Goal: Task Accomplishment & Management: Manage account settings

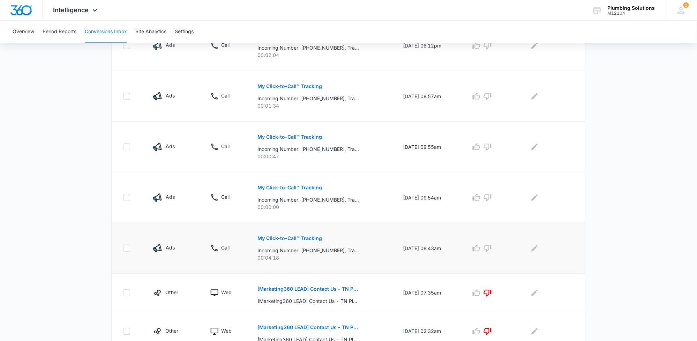
scroll to position [382, 0]
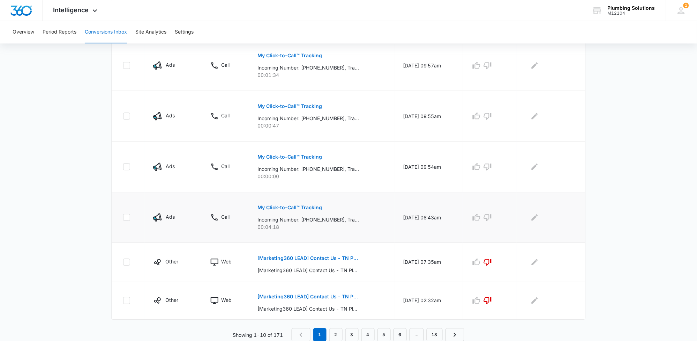
click at [314, 209] on p "My Click-to-Call™ Tracking" at bounding box center [290, 207] width 65 height 5
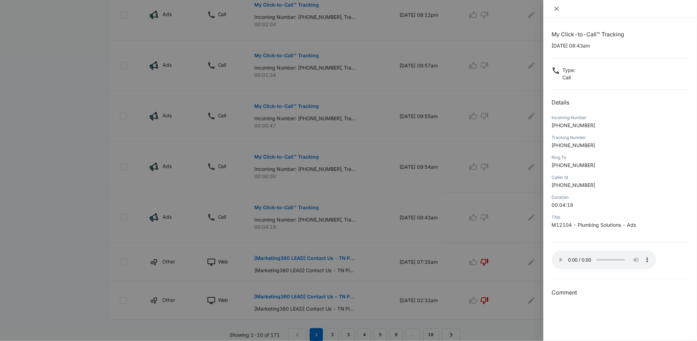
click at [553, 9] on button "Close" at bounding box center [557, 9] width 10 height 6
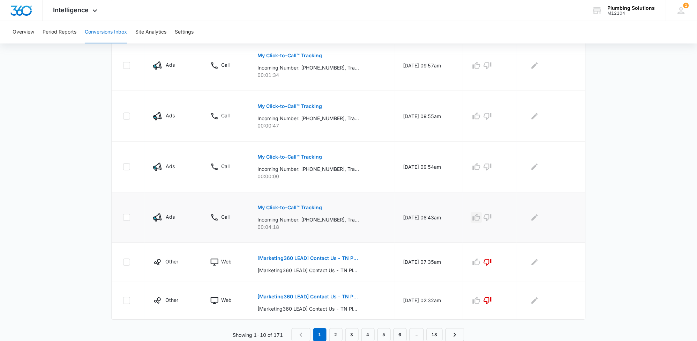
click at [481, 220] on icon "button" at bounding box center [476, 217] width 8 height 8
click at [534, 220] on icon "Edit Comments" at bounding box center [535, 217] width 8 height 8
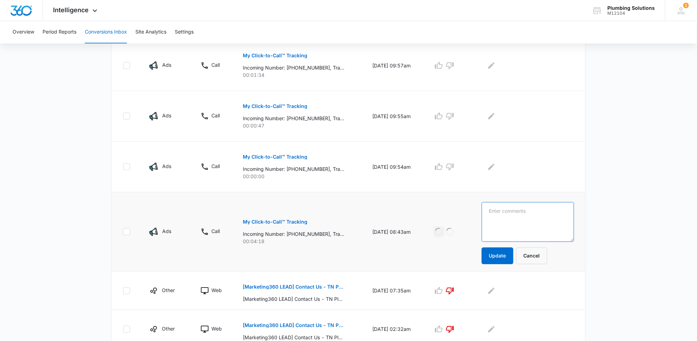
click at [534, 220] on textarea at bounding box center [528, 222] width 92 height 40
type textarea "scheduled"
click at [514, 260] on button "Update" at bounding box center [498, 255] width 32 height 17
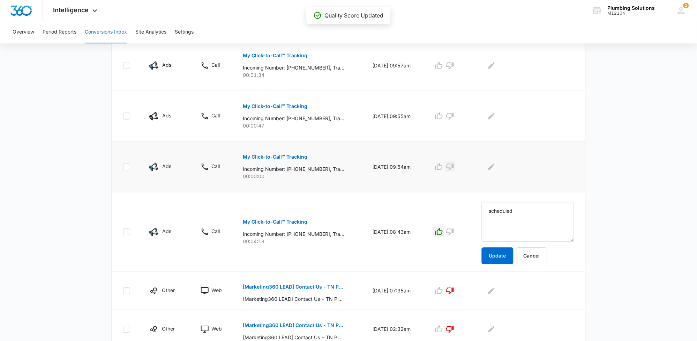
click at [454, 167] on icon "button" at bounding box center [450, 166] width 8 height 7
click at [497, 169] on button "Edit Comments" at bounding box center [491, 166] width 11 height 11
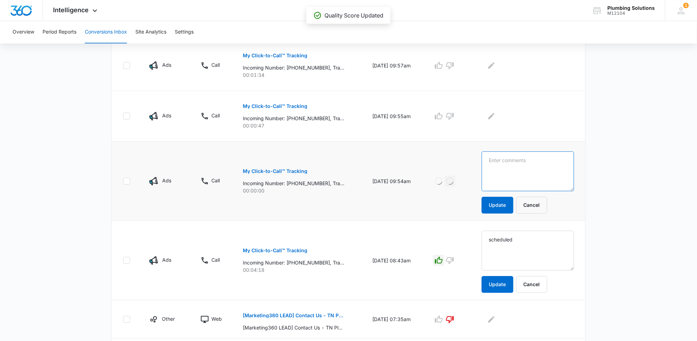
click at [512, 170] on textarea at bounding box center [528, 171] width 92 height 40
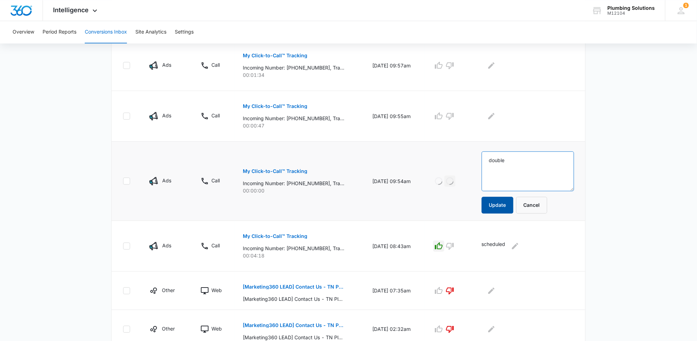
type textarea "double"
click at [499, 205] on button "Update" at bounding box center [498, 204] width 32 height 17
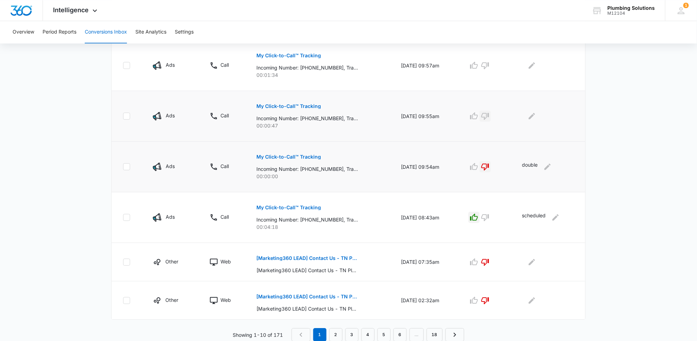
click at [489, 114] on icon "button" at bounding box center [485, 116] width 8 height 8
click at [535, 117] on icon "Edit Comments" at bounding box center [532, 116] width 8 height 8
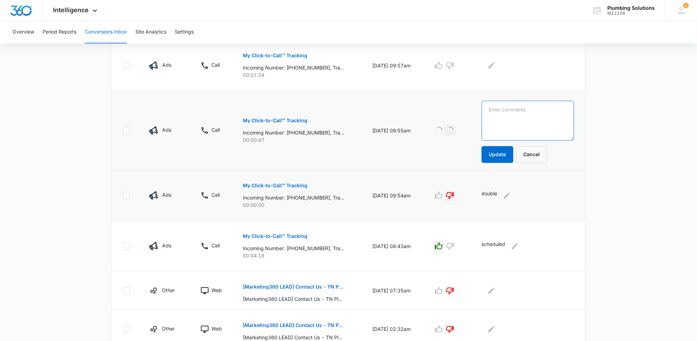
click at [534, 119] on textarea at bounding box center [528, 120] width 92 height 40
type textarea "double"
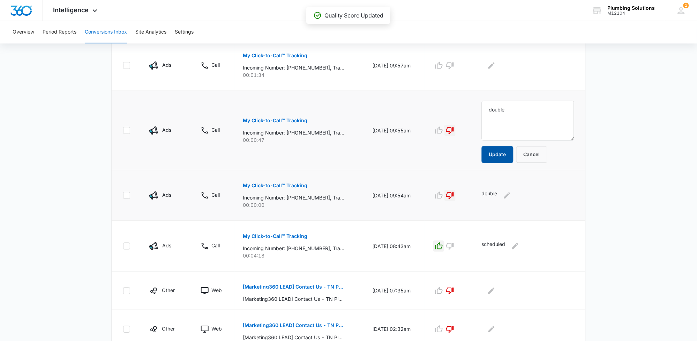
click at [506, 155] on button "Update" at bounding box center [498, 154] width 32 height 17
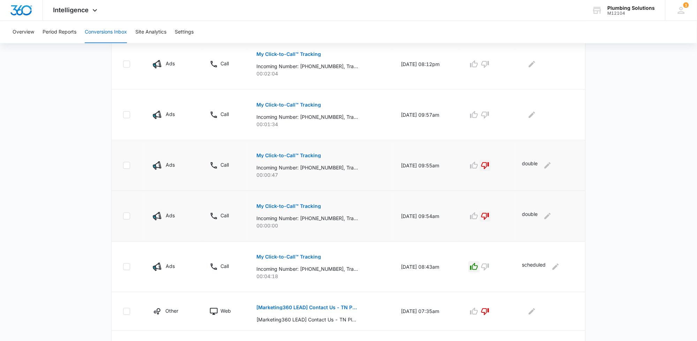
scroll to position [322, 0]
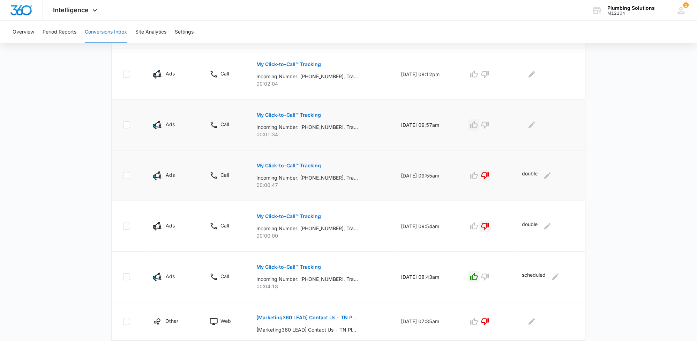
click at [475, 124] on icon "button" at bounding box center [474, 124] width 8 height 7
click at [535, 125] on icon "Edit Comments" at bounding box center [532, 125] width 8 height 8
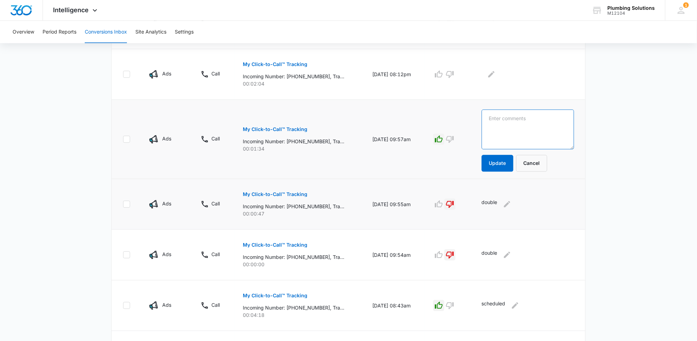
click at [535, 125] on textarea at bounding box center [528, 130] width 92 height 40
type textarea "sold 875"
click at [511, 161] on button "Update" at bounding box center [498, 163] width 32 height 17
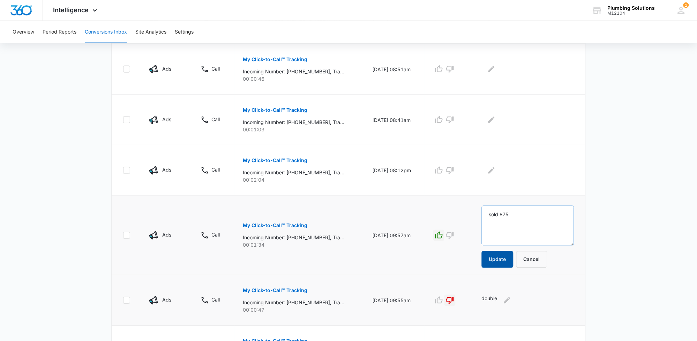
scroll to position [192, 0]
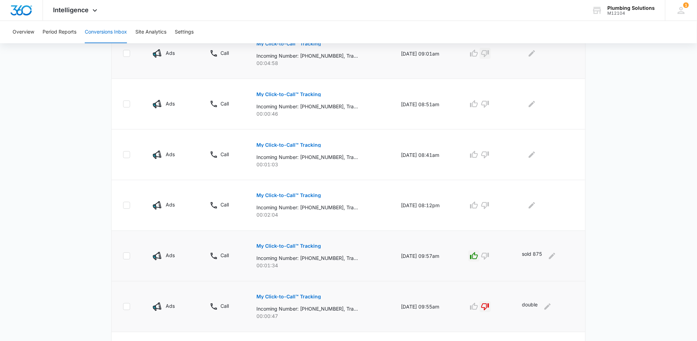
click at [487, 57] on icon "button" at bounding box center [485, 53] width 8 height 8
click at [532, 56] on icon "Edit Comments" at bounding box center [532, 53] width 6 height 6
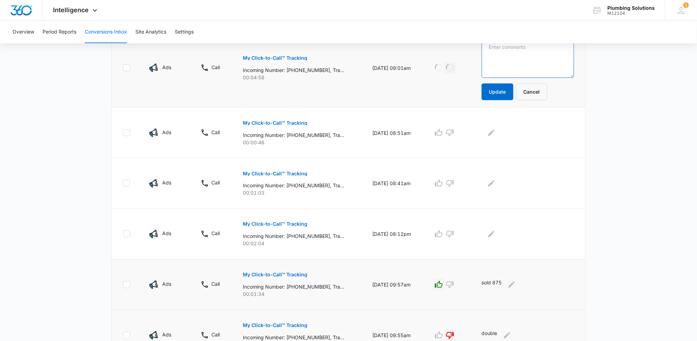
click at [532, 56] on textarea at bounding box center [528, 58] width 92 height 40
type textarea "double"
click at [514, 90] on button "Update" at bounding box center [498, 91] width 32 height 17
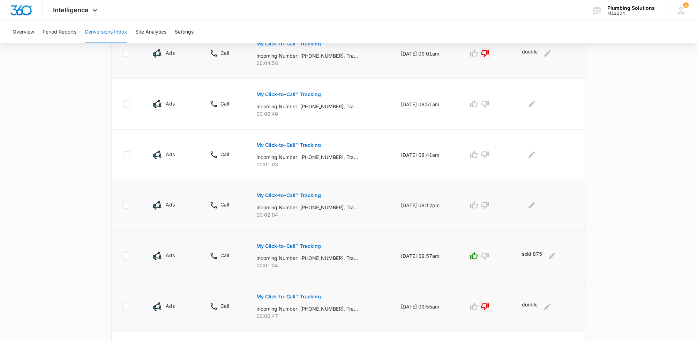
click at [301, 195] on p "My Click-to-Call™ Tracking" at bounding box center [289, 195] width 65 height 5
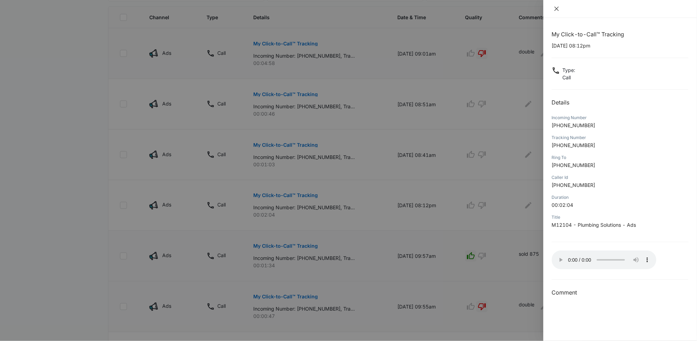
click at [559, 10] on icon "close" at bounding box center [557, 9] width 6 height 6
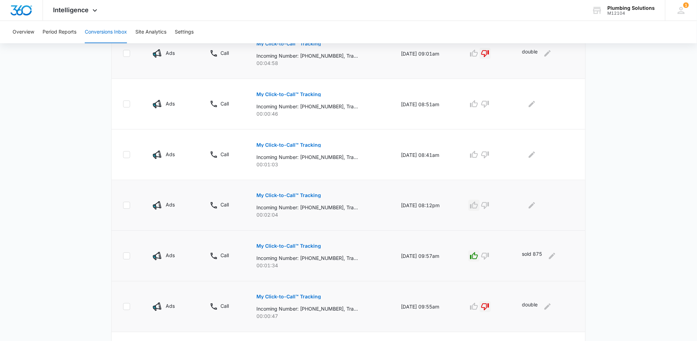
click at [475, 206] on icon "button" at bounding box center [474, 204] width 8 height 7
click at [535, 207] on icon "Edit Comments" at bounding box center [532, 205] width 8 height 8
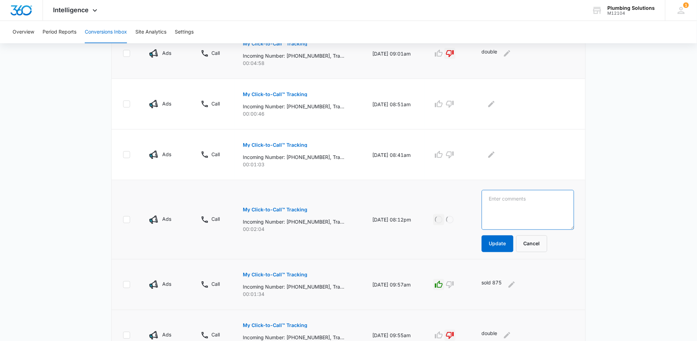
click at [535, 207] on textarea at bounding box center [528, 210] width 92 height 40
type textarea "didnt have tech"
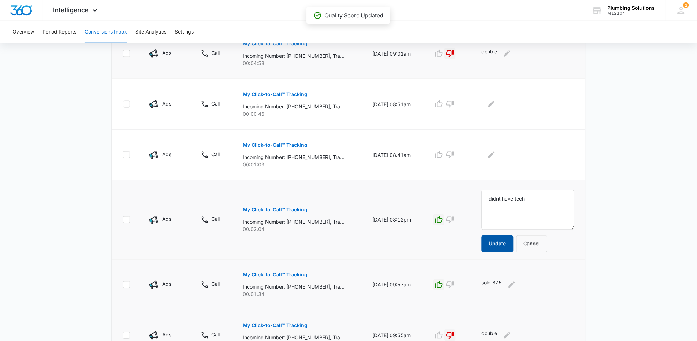
click at [502, 241] on button "Update" at bounding box center [498, 243] width 32 height 17
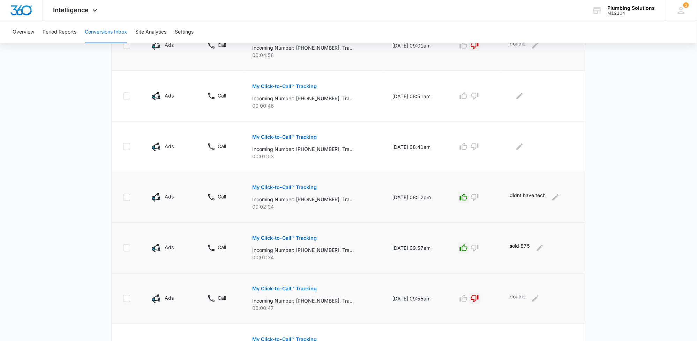
scroll to position [148, 0]
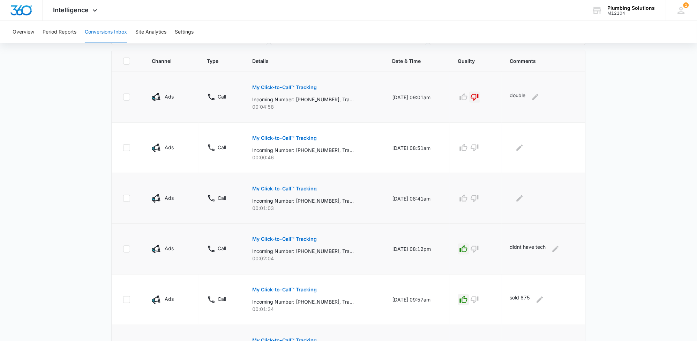
click at [295, 190] on p "My Click-to-Call™ Tracking" at bounding box center [285, 188] width 65 height 5
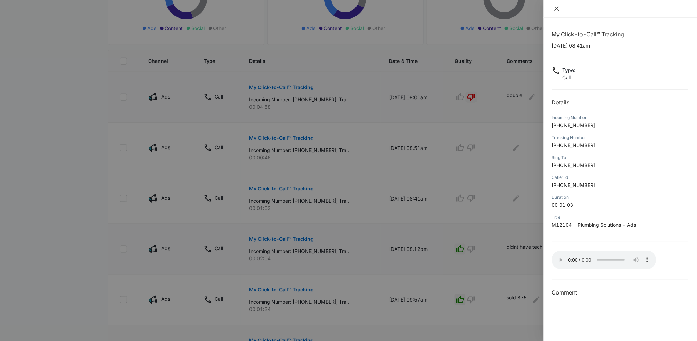
click at [556, 9] on icon "close" at bounding box center [557, 9] width 6 height 6
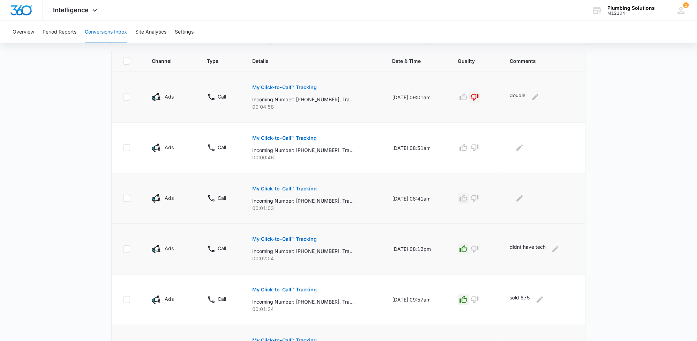
click at [468, 198] on icon "button" at bounding box center [464, 198] width 8 height 8
click at [523, 197] on icon "Edit Comments" at bounding box center [520, 198] width 6 height 6
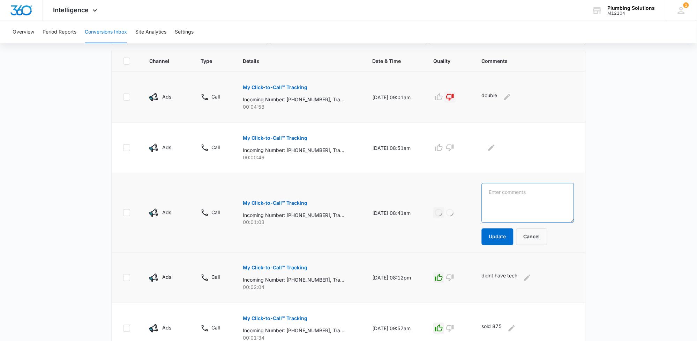
click at [524, 197] on textarea at bounding box center [528, 203] width 92 height 40
type textarea "scheduled"
click at [500, 238] on button "Update" at bounding box center [498, 236] width 32 height 17
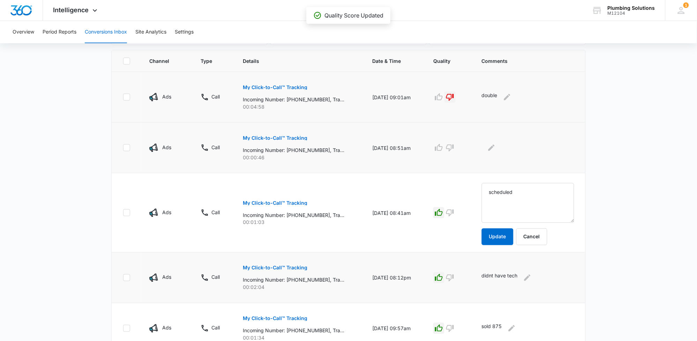
click at [274, 137] on p "My Click-to-Call™ Tracking" at bounding box center [275, 137] width 65 height 5
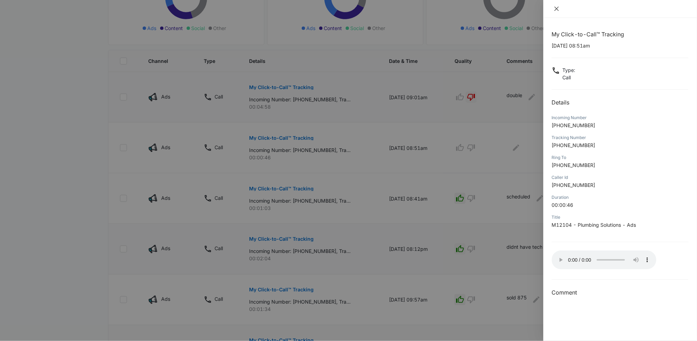
click at [558, 9] on icon "close" at bounding box center [557, 9] width 6 height 6
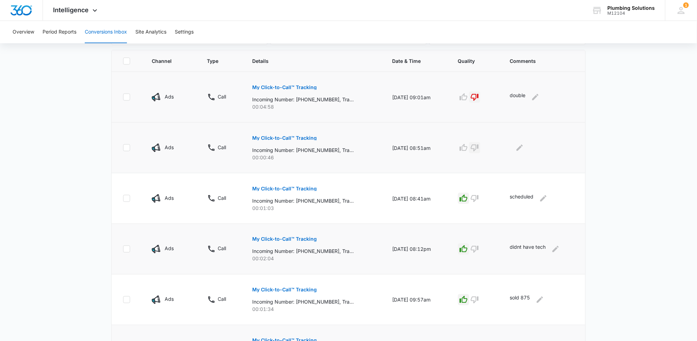
click at [476, 150] on icon "button" at bounding box center [475, 147] width 8 height 8
click at [521, 146] on icon "Edit Comments" at bounding box center [520, 147] width 8 height 8
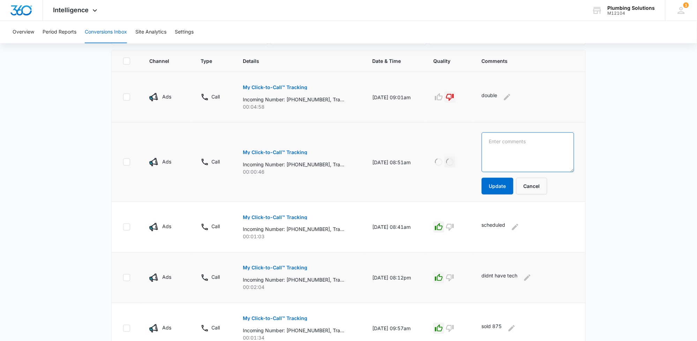
click at [521, 146] on textarea at bounding box center [528, 152] width 92 height 40
type textarea "do not service this area"
click at [499, 181] on button "Update" at bounding box center [498, 186] width 32 height 17
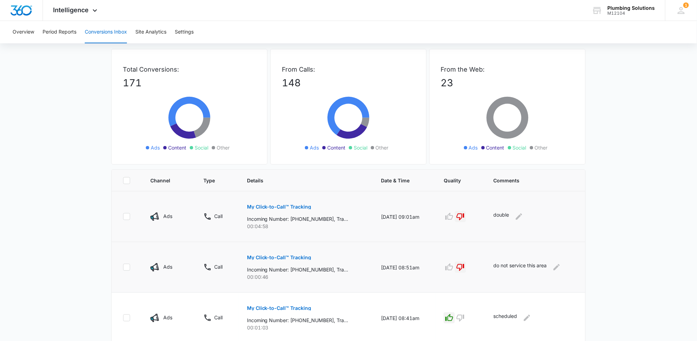
scroll to position [0, 0]
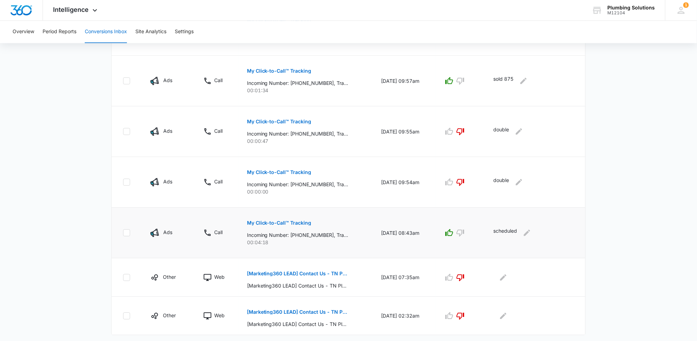
scroll to position [382, 0]
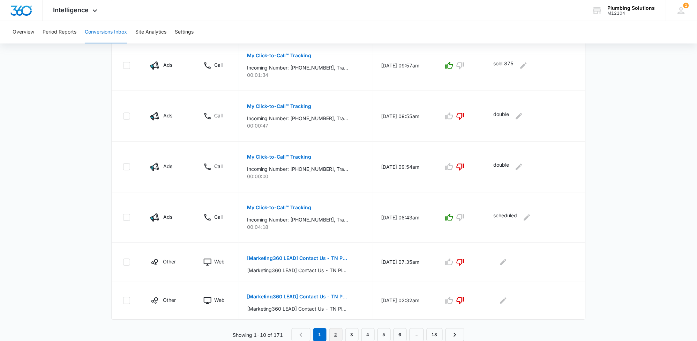
click at [332, 335] on link "2" at bounding box center [335, 334] width 13 height 13
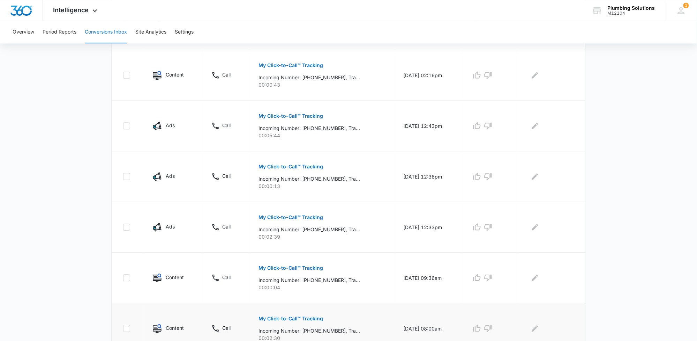
scroll to position [406, 0]
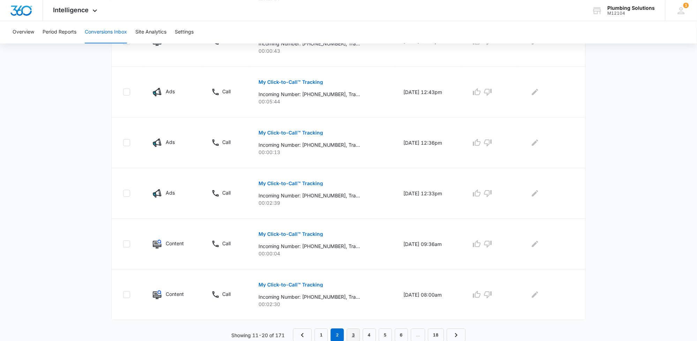
click at [351, 332] on link "3" at bounding box center [353, 334] width 13 height 13
click at [372, 336] on link "4" at bounding box center [369, 334] width 13 height 13
click at [382, 330] on link "5" at bounding box center [385, 334] width 13 height 13
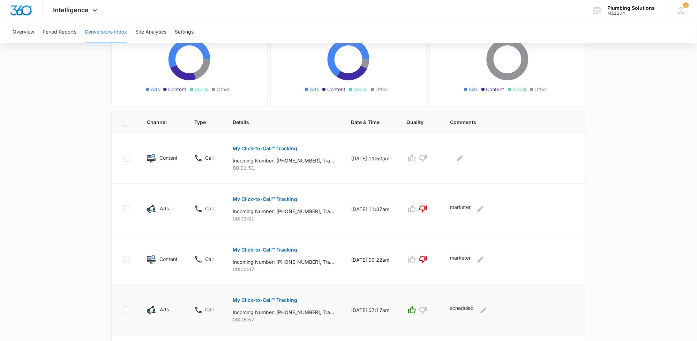
scroll to position [0, 0]
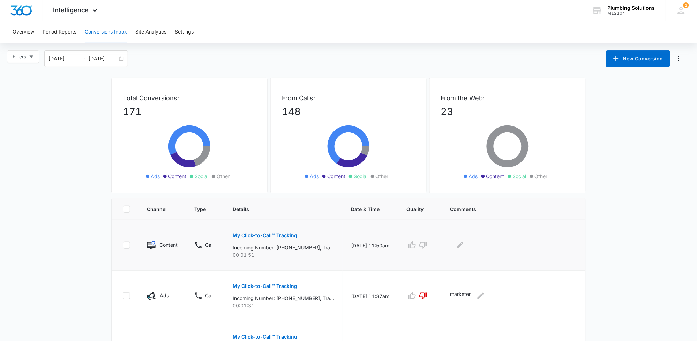
click at [200, 246] on icon at bounding box center [198, 245] width 8 height 8
click at [270, 236] on p "My Click-to-Call™ Tracking" at bounding box center [265, 235] width 65 height 5
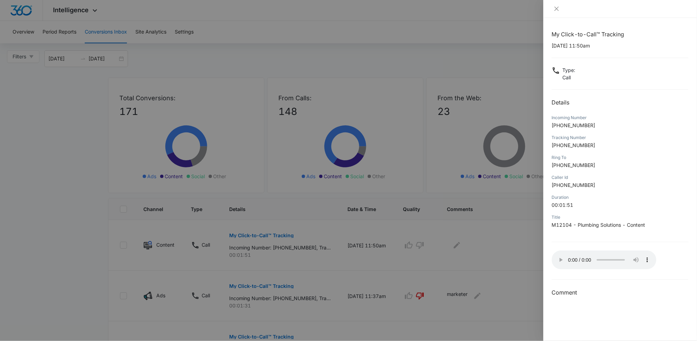
click at [322, 255] on div at bounding box center [348, 170] width 697 height 341
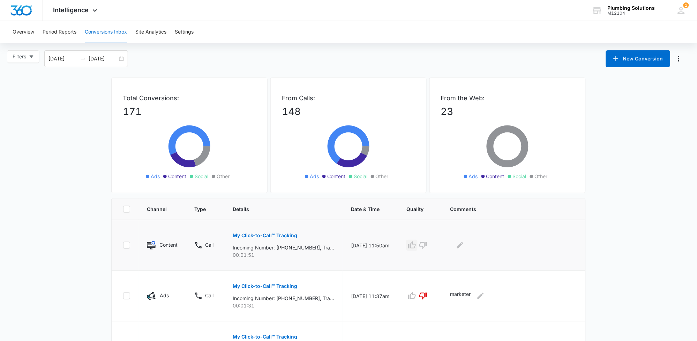
click at [416, 247] on icon "button" at bounding box center [412, 244] width 8 height 7
click at [463, 247] on icon "Edit Comments" at bounding box center [460, 245] width 6 height 6
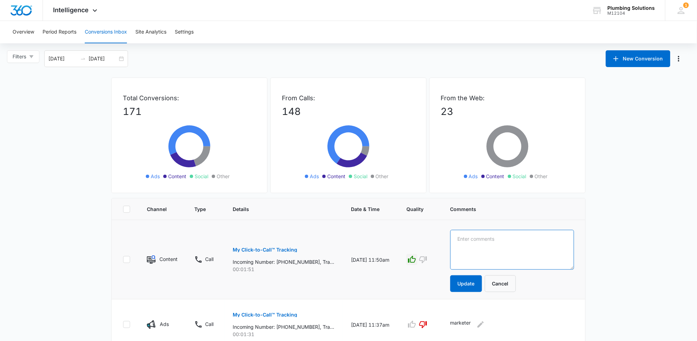
click at [522, 254] on textarea at bounding box center [512, 250] width 124 height 40
type textarea "repeat customer"
click at [469, 281] on button "Update" at bounding box center [466, 283] width 32 height 17
click at [477, 284] on button "Update" at bounding box center [466, 283] width 32 height 17
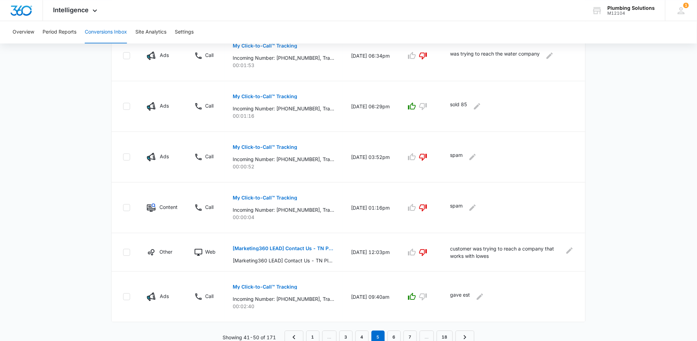
scroll to position [394, 0]
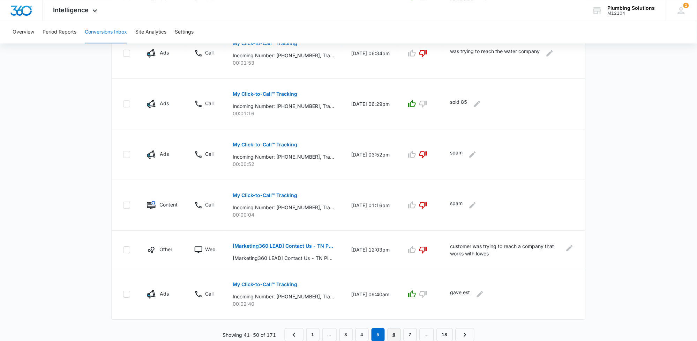
click at [396, 332] on link "6" at bounding box center [394, 334] width 13 height 13
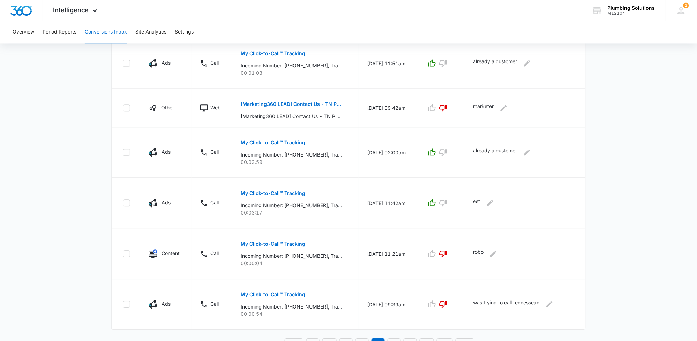
scroll to position [382, 0]
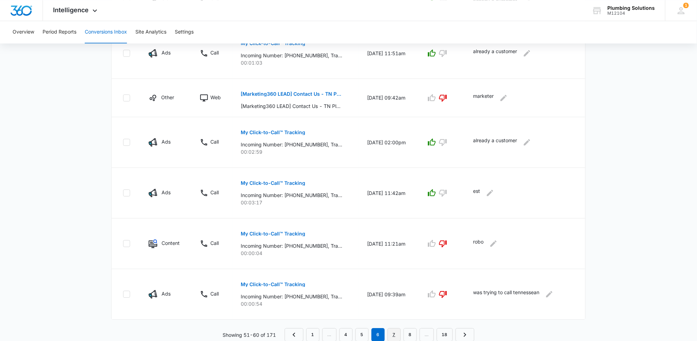
click at [396, 335] on link "7" at bounding box center [394, 334] width 13 height 13
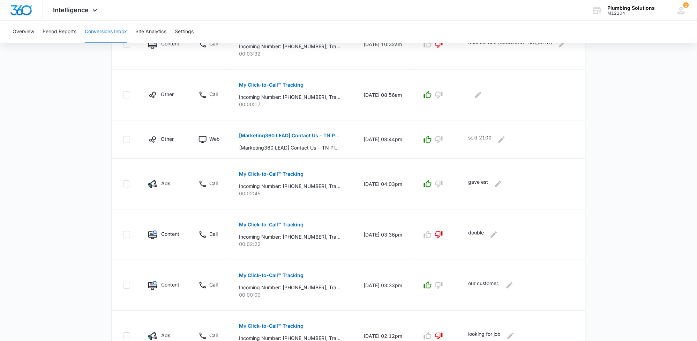
scroll to position [394, 0]
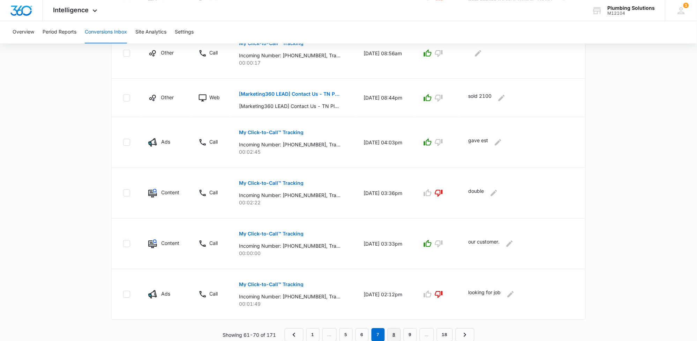
click at [395, 332] on link "8" at bounding box center [394, 334] width 13 height 13
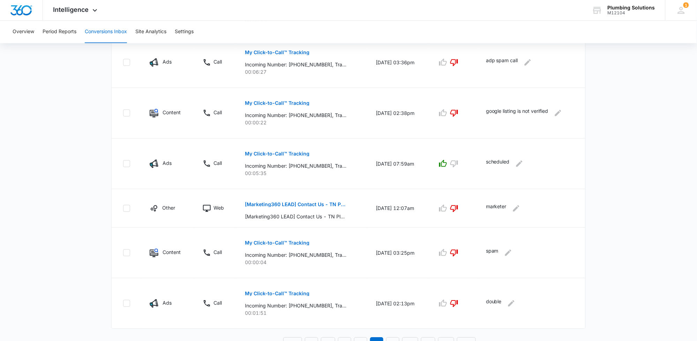
scroll to position [370, 0]
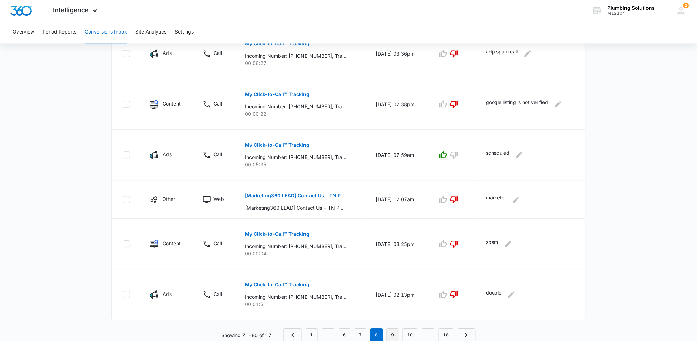
click at [394, 328] on link "9" at bounding box center [392, 334] width 13 height 13
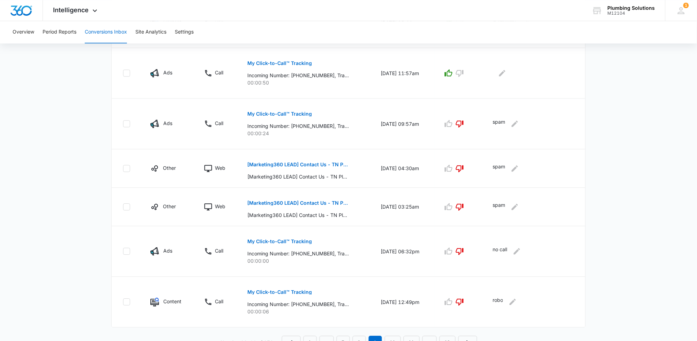
scroll to position [382, 0]
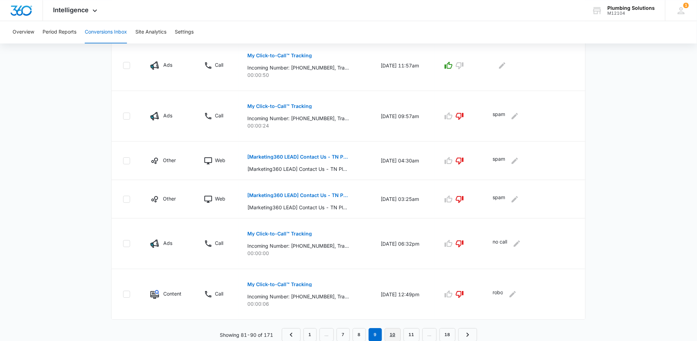
click at [394, 334] on link "10" at bounding box center [393, 334] width 16 height 13
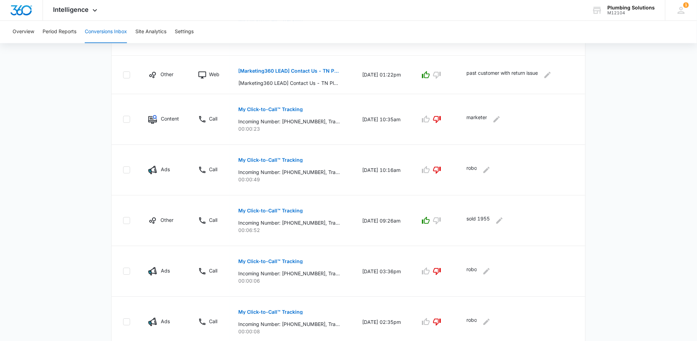
scroll to position [394, 0]
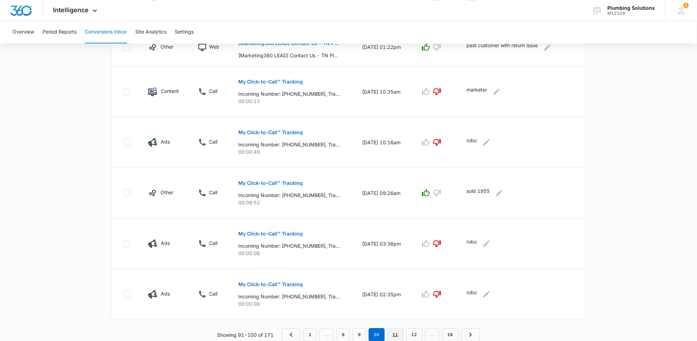
click at [397, 339] on link "11" at bounding box center [396, 334] width 16 height 13
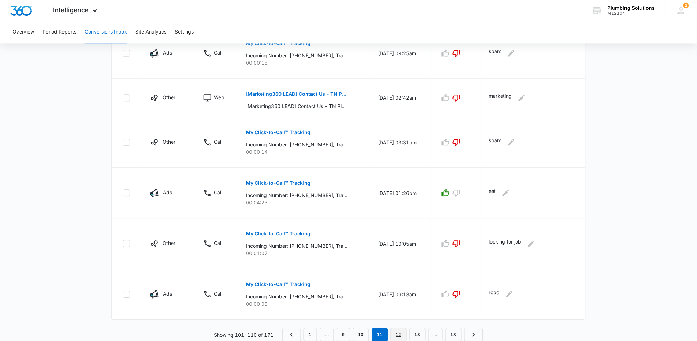
click at [399, 332] on link "12" at bounding box center [399, 334] width 16 height 13
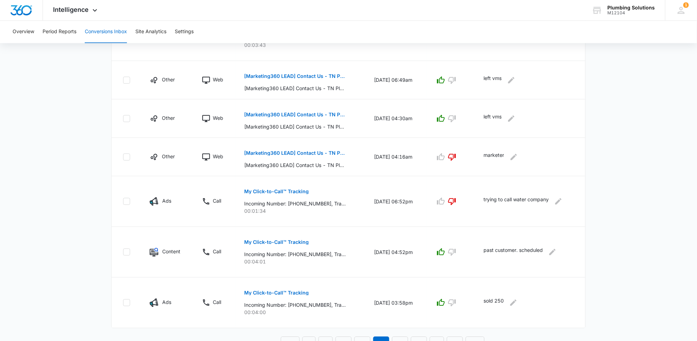
scroll to position [370, 0]
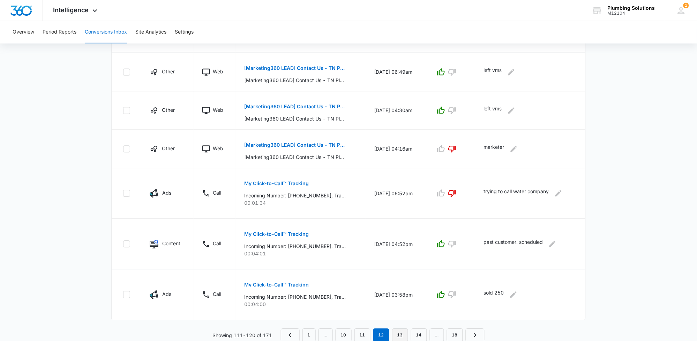
click at [406, 331] on link "13" at bounding box center [400, 334] width 16 height 13
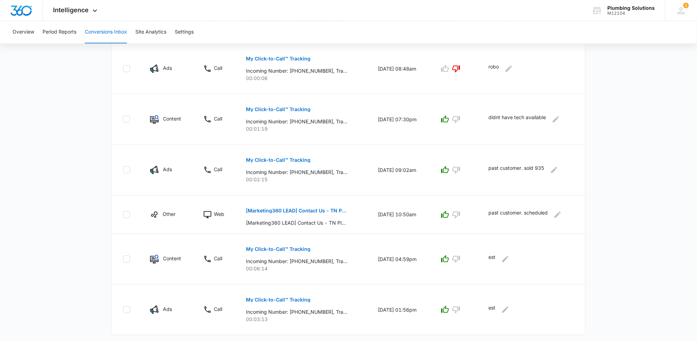
scroll to position [394, 0]
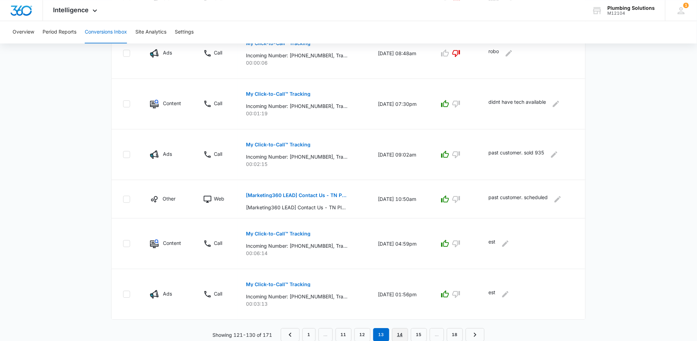
click at [404, 330] on link "14" at bounding box center [400, 334] width 16 height 13
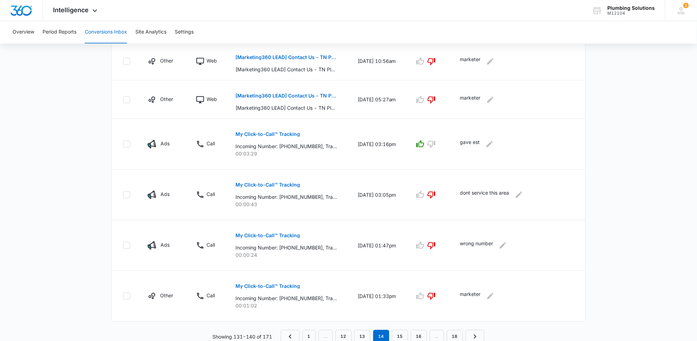
scroll to position [382, 0]
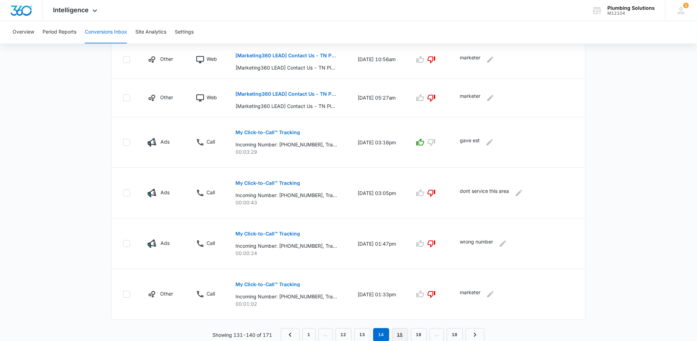
click at [400, 332] on link "15" at bounding box center [400, 334] width 16 height 13
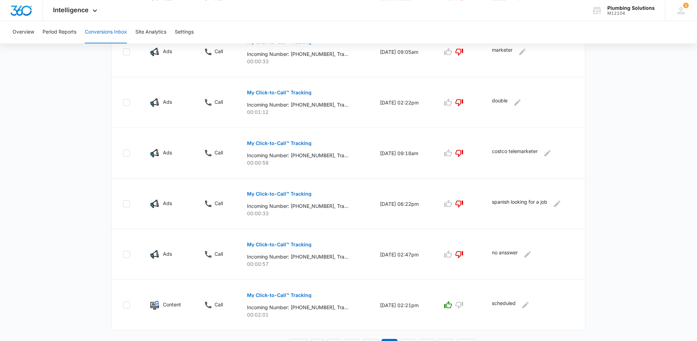
scroll to position [406, 0]
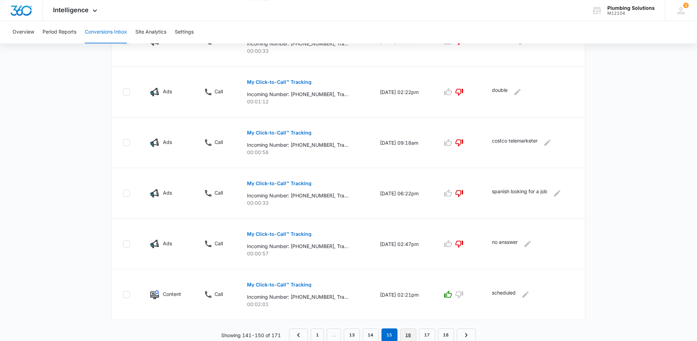
click at [412, 330] on link "16" at bounding box center [409, 334] width 16 height 13
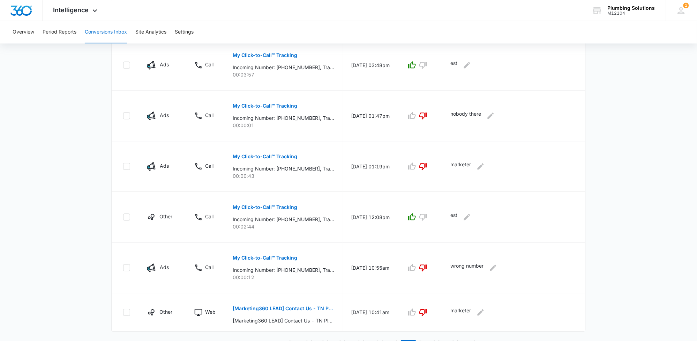
scroll to position [382, 0]
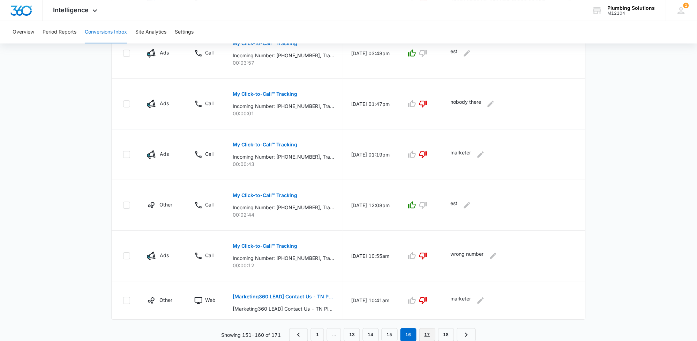
click at [425, 332] on link "17" at bounding box center [427, 334] width 16 height 13
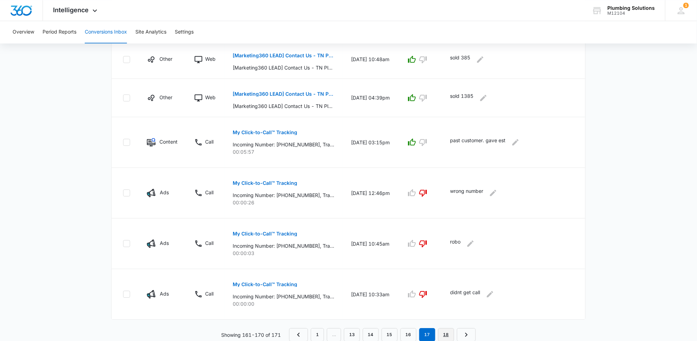
click at [445, 331] on link "18" at bounding box center [446, 334] width 16 height 13
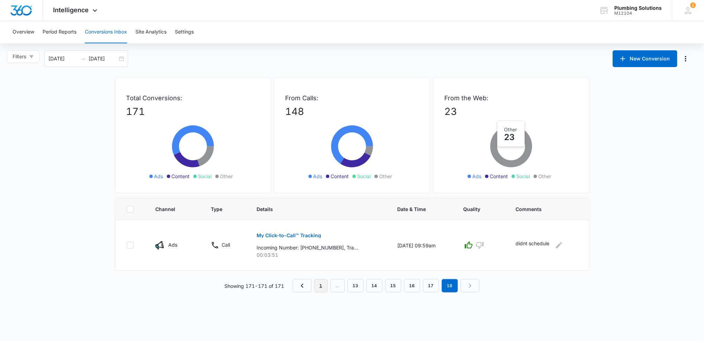
click at [318, 285] on link "1" at bounding box center [320, 285] width 13 height 13
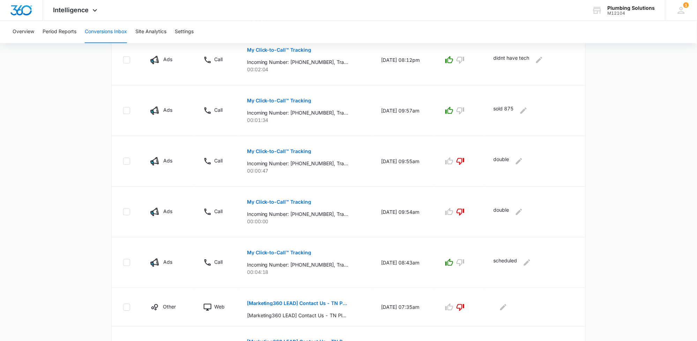
scroll to position [382, 0]
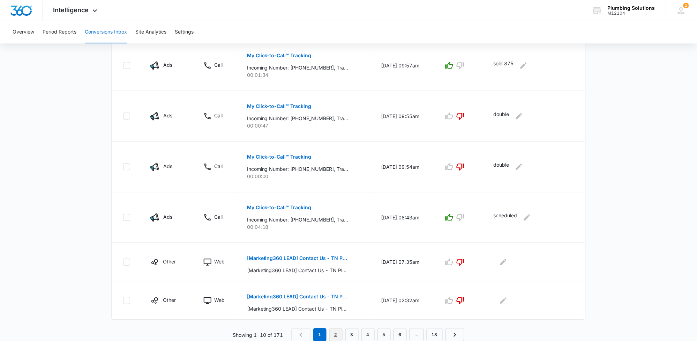
click at [334, 334] on link "2" at bounding box center [335, 334] width 13 height 13
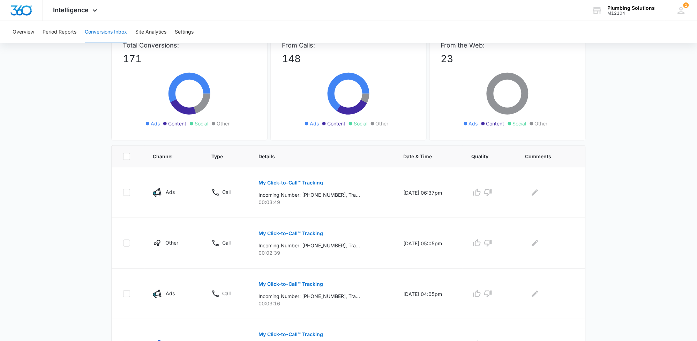
scroll to position [0, 0]
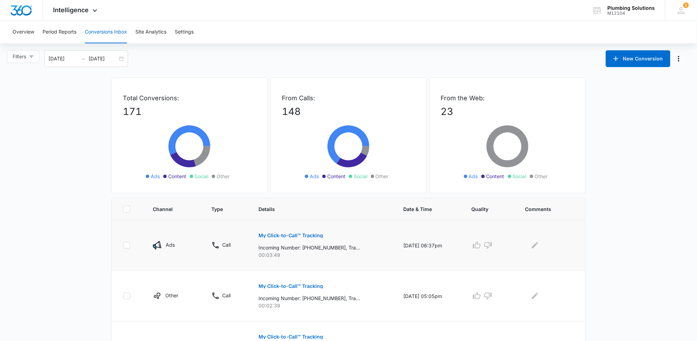
click at [213, 245] on icon at bounding box center [215, 245] width 8 height 8
click at [215, 245] on icon at bounding box center [215, 245] width 8 height 8
click at [213, 245] on icon at bounding box center [215, 245] width 8 height 8
click at [213, 245] on icon at bounding box center [216, 245] width 6 height 6
click at [224, 246] on p "Call" at bounding box center [226, 244] width 8 height 7
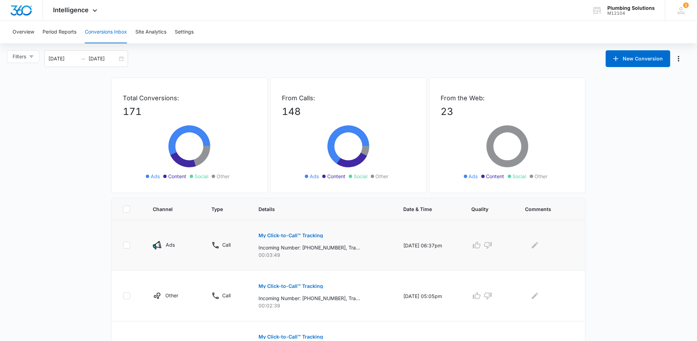
click at [269, 234] on p "My Click-to-Call™ Tracking" at bounding box center [291, 235] width 65 height 5
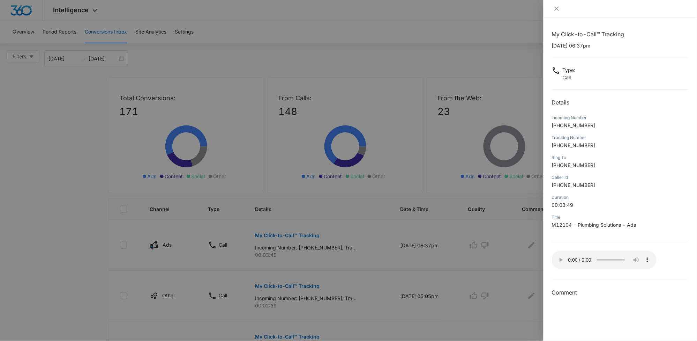
click at [454, 250] on div at bounding box center [348, 170] width 697 height 341
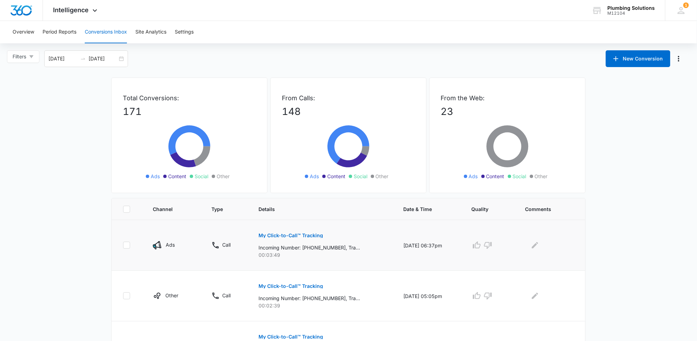
click at [295, 233] on p "My Click-to-Call™ Tracking" at bounding box center [291, 235] width 65 height 5
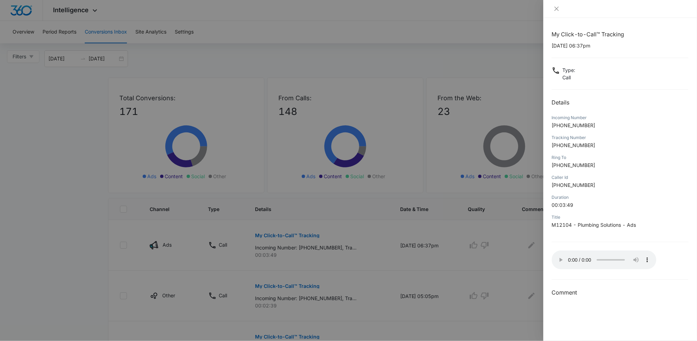
click at [404, 255] on div at bounding box center [348, 170] width 697 height 341
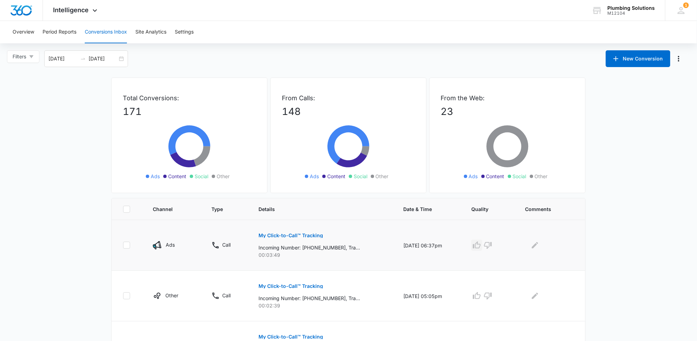
click at [481, 244] on icon "button" at bounding box center [477, 245] width 8 height 8
click at [311, 284] on p "My Click-to-Call™ Tracking" at bounding box center [291, 285] width 65 height 5
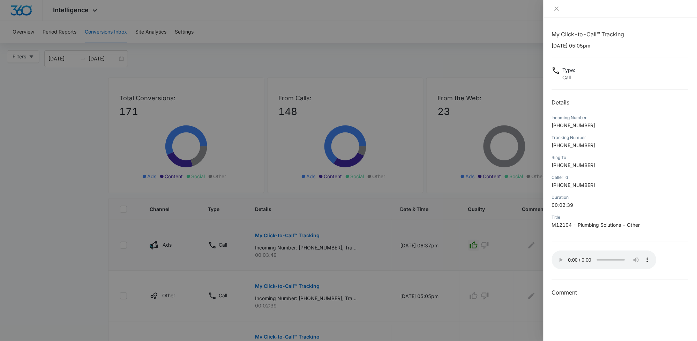
click at [367, 255] on div at bounding box center [348, 170] width 697 height 341
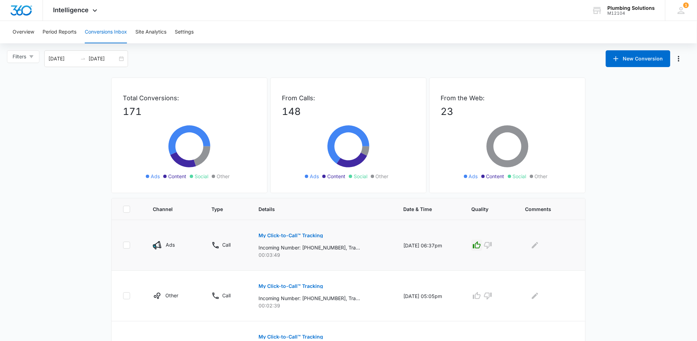
click at [285, 234] on p "My Click-to-Call™ Tracking" at bounding box center [291, 235] width 65 height 5
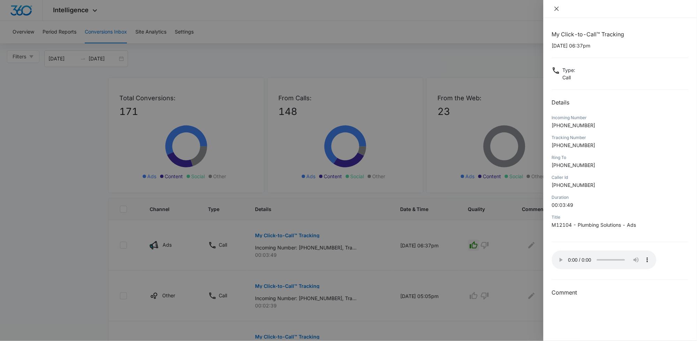
click at [557, 8] on icon "close" at bounding box center [557, 9] width 6 height 6
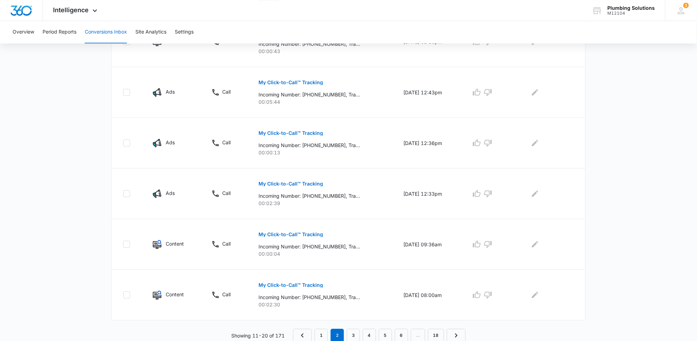
scroll to position [406, 0]
click at [401, 334] on link "6" at bounding box center [401, 334] width 13 height 13
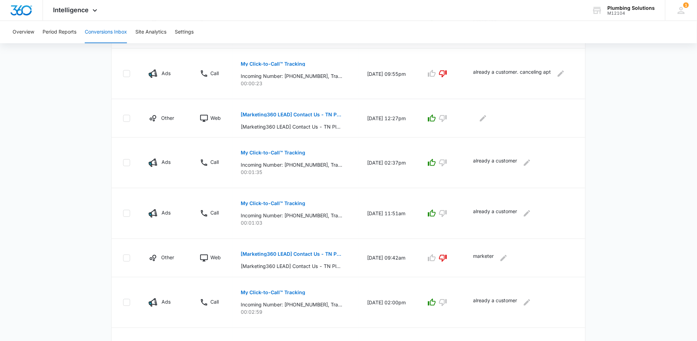
scroll to position [382, 0]
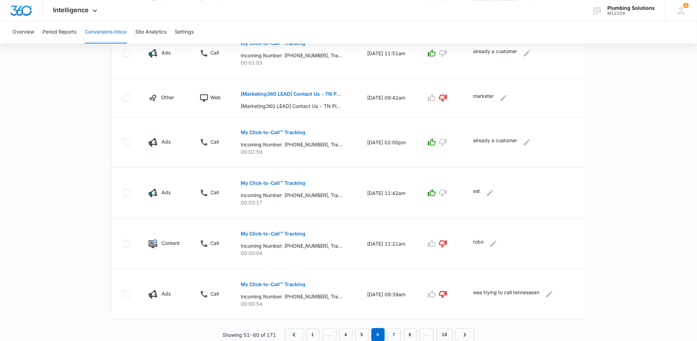
click at [328, 332] on nav "1 … 4 5 6 7 8 … 18" at bounding box center [380, 334] width 190 height 13
click at [304, 330] on nav "1 … 4 5 6 7 8 … 18" at bounding box center [380, 334] width 190 height 13
click at [319, 330] on link "1" at bounding box center [312, 334] width 13 height 13
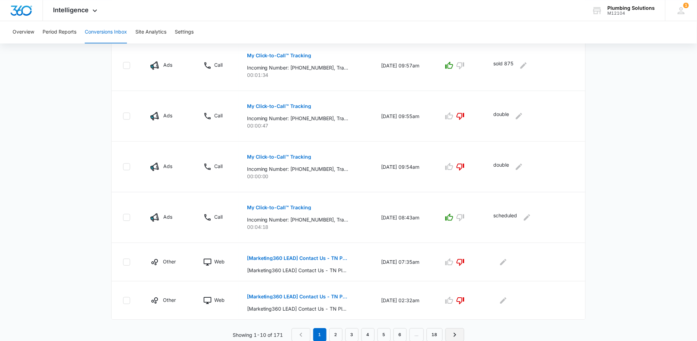
click at [461, 335] on link "Next Page" at bounding box center [455, 334] width 19 height 13
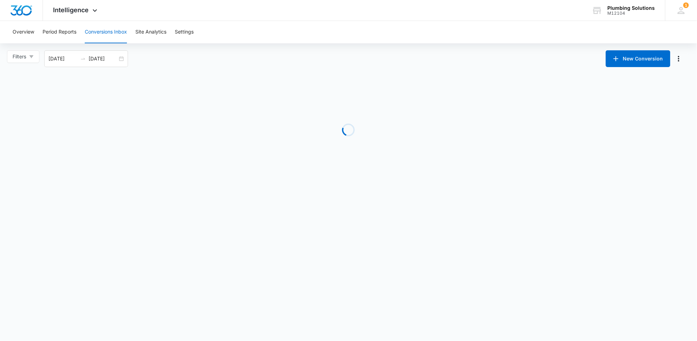
scroll to position [0, 0]
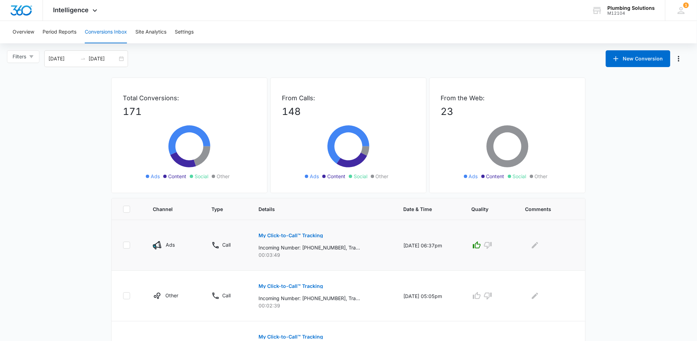
click at [274, 236] on p "My Click-to-Call™ Tracking" at bounding box center [291, 235] width 65 height 5
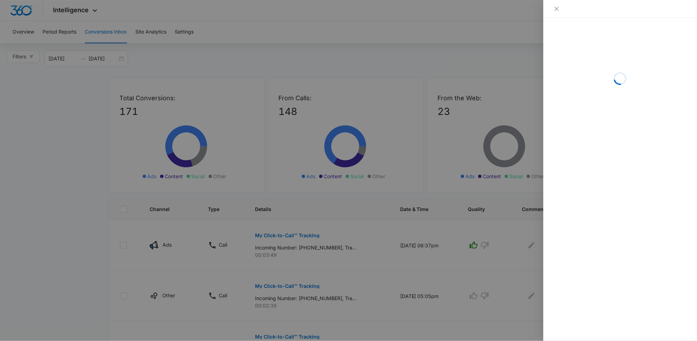
click at [355, 231] on div at bounding box center [348, 170] width 697 height 341
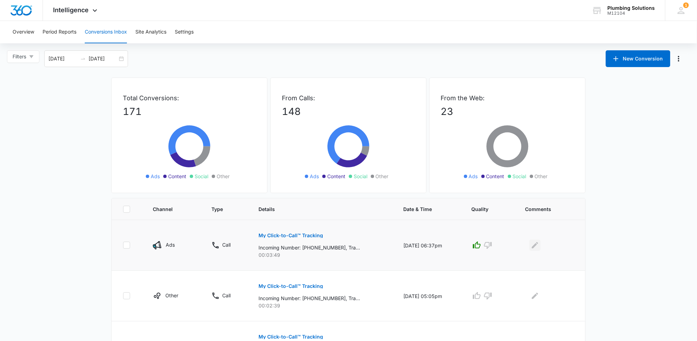
click at [539, 247] on icon "Edit Comments" at bounding box center [535, 245] width 8 height 8
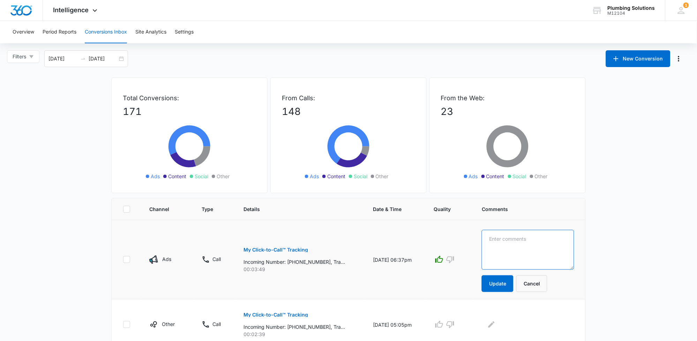
click at [507, 248] on textarea at bounding box center [528, 250] width 92 height 40
type textarea "Scheduled"
click at [507, 282] on button "Update" at bounding box center [498, 283] width 32 height 17
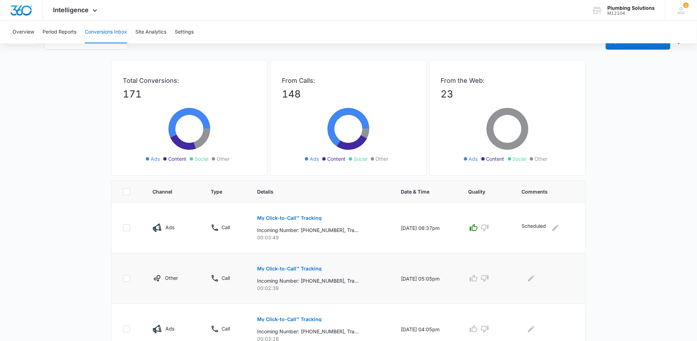
click at [281, 267] on p "My Click-to-Call™ Tracking" at bounding box center [290, 268] width 65 height 5
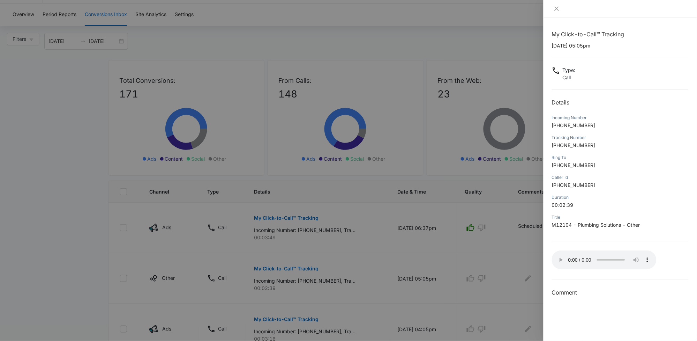
drag, startPoint x: 440, startPoint y: 260, endPoint x: 417, endPoint y: 253, distance: 24.0
click at [417, 253] on div at bounding box center [348, 170] width 697 height 341
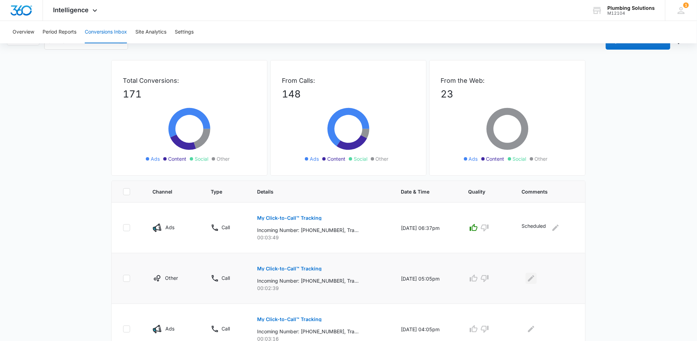
click at [531, 280] on icon "Edit Comments" at bounding box center [531, 278] width 6 height 6
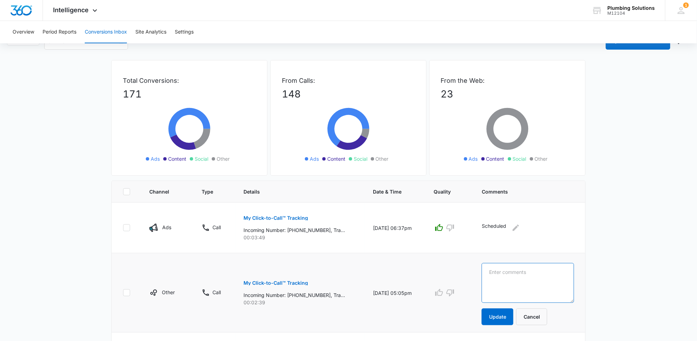
click at [541, 270] on textarea at bounding box center [528, 283] width 92 height 40
type textarea "Scheduled"
click at [506, 315] on button "Update" at bounding box center [498, 316] width 32 height 17
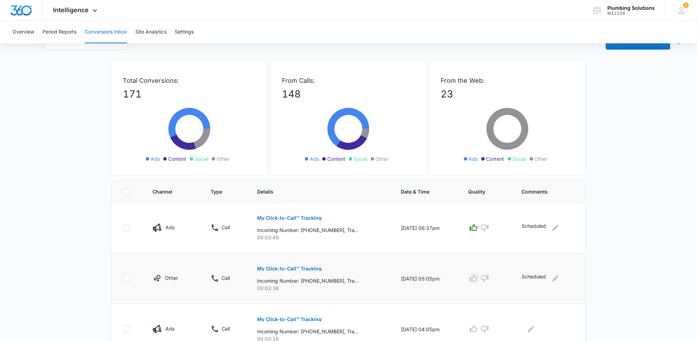
click at [478, 279] on icon "button" at bounding box center [474, 278] width 8 height 8
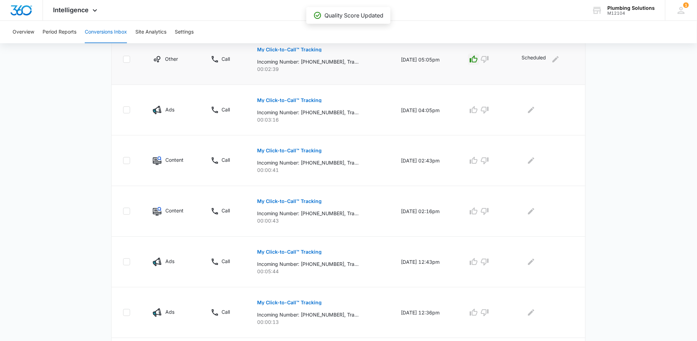
scroll to position [244, 0]
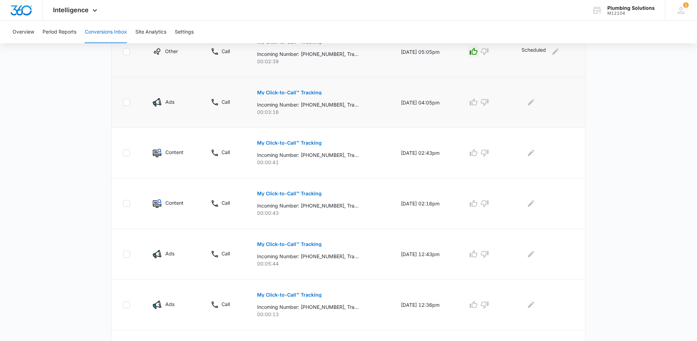
click at [289, 90] on p "My Click-to-Call™ Tracking" at bounding box center [290, 92] width 65 height 5
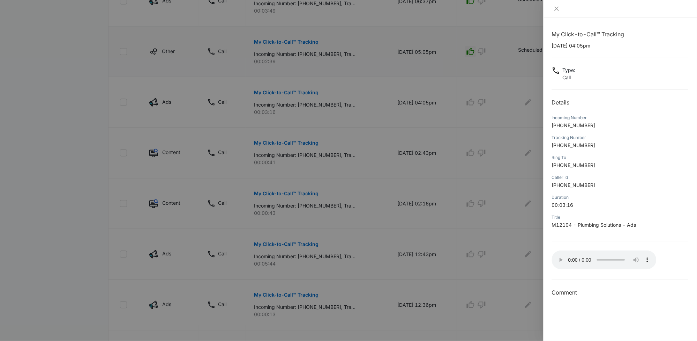
click at [453, 218] on div at bounding box center [348, 170] width 697 height 341
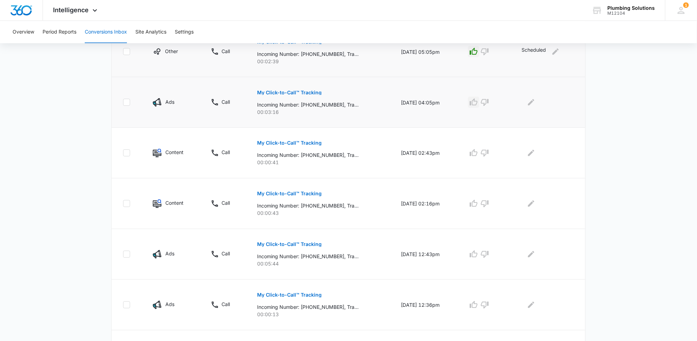
click at [478, 106] on icon "button" at bounding box center [474, 102] width 8 height 8
click at [531, 103] on icon "Edit Comments" at bounding box center [531, 102] width 8 height 8
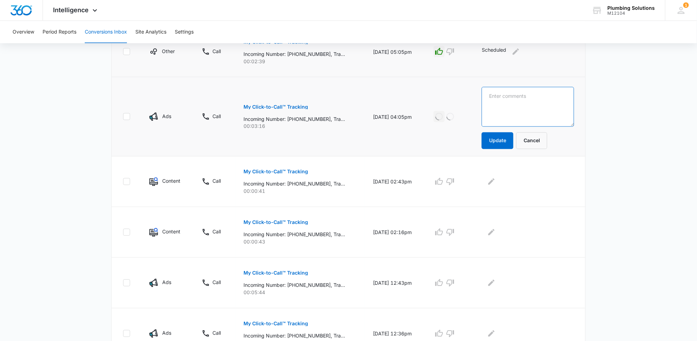
click at [517, 92] on textarea at bounding box center [528, 107] width 92 height 40
type textarea "Scheduled"
click at [500, 136] on button "Update" at bounding box center [498, 140] width 32 height 17
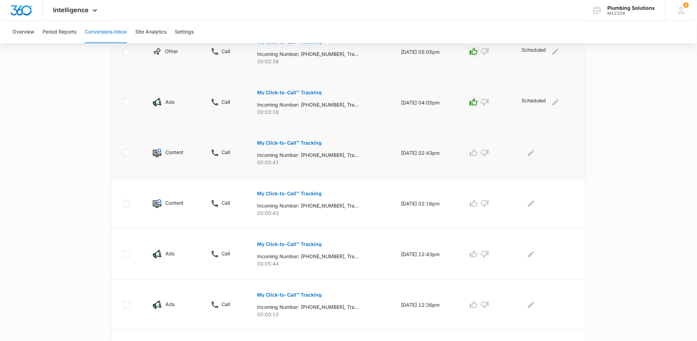
click at [300, 144] on p "My Click-to-Call™ Tracking" at bounding box center [290, 143] width 65 height 5
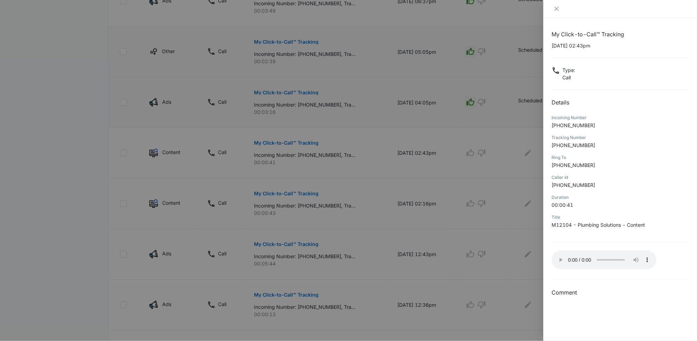
click at [464, 170] on div at bounding box center [348, 170] width 697 height 341
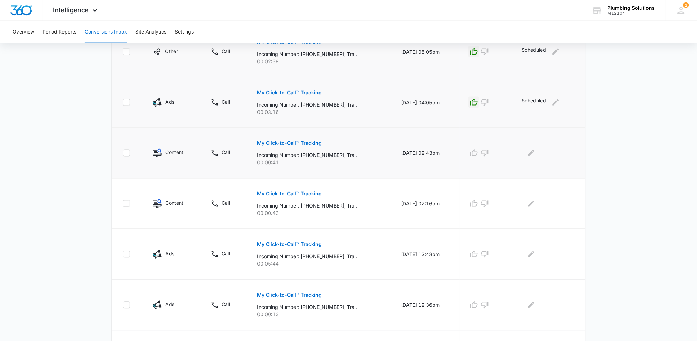
click at [277, 142] on p "My Click-to-Call™ Tracking" at bounding box center [290, 143] width 65 height 5
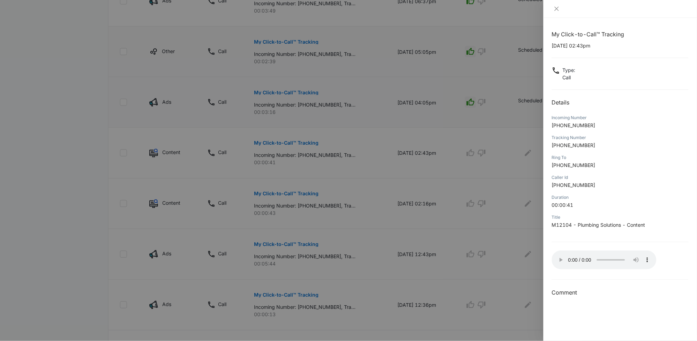
click at [416, 187] on div at bounding box center [348, 170] width 697 height 341
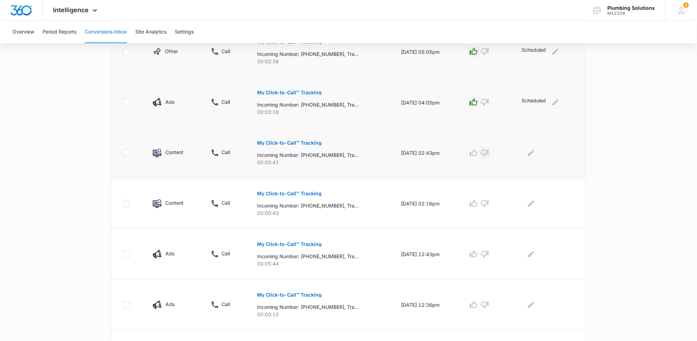
click at [489, 151] on icon "button" at bounding box center [485, 153] width 8 height 8
click at [534, 151] on icon "Edit Comments" at bounding box center [531, 153] width 6 height 6
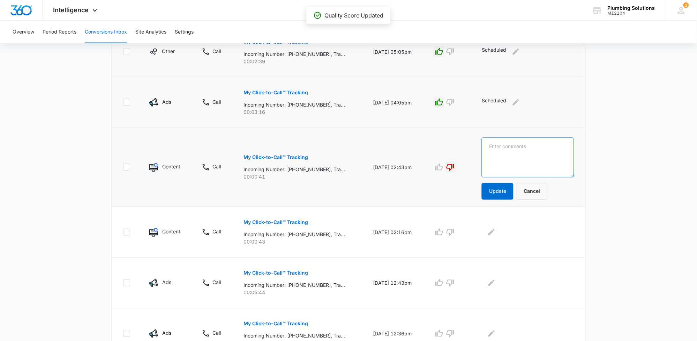
click at [519, 148] on textarea at bounding box center [528, 157] width 92 height 40
type textarea "Telemarketer"
click at [514, 189] on button "Update" at bounding box center [498, 191] width 32 height 17
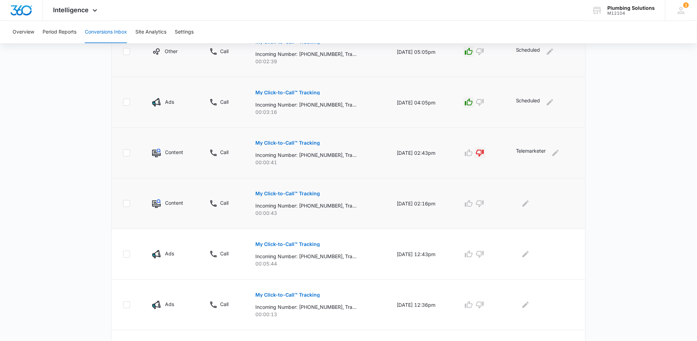
click at [307, 192] on p "My Click-to-Call™ Tracking" at bounding box center [287, 193] width 65 height 5
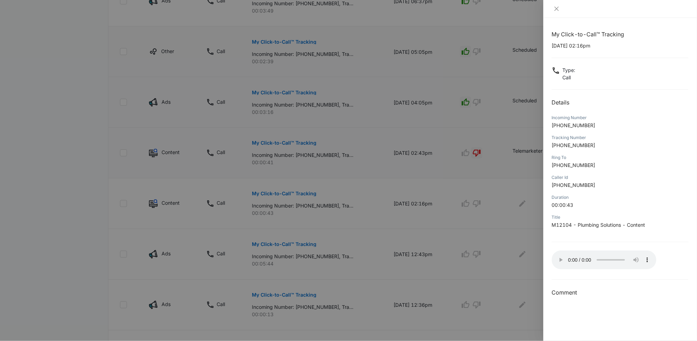
click at [462, 208] on div at bounding box center [348, 170] width 697 height 341
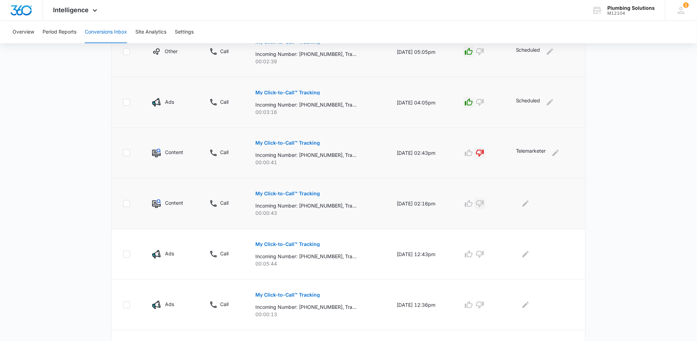
click at [479, 204] on button "button" at bounding box center [480, 203] width 11 height 11
click at [528, 204] on icon "Edit Comments" at bounding box center [526, 203] width 8 height 8
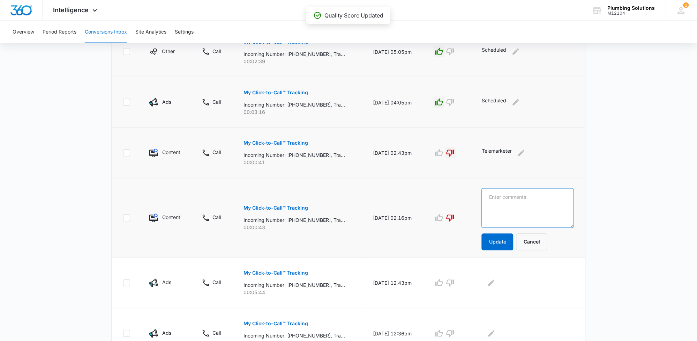
click at [520, 196] on textarea at bounding box center [528, 208] width 92 height 40
type textarea "Telemarketer"
click at [509, 245] on button "Update" at bounding box center [498, 241] width 32 height 17
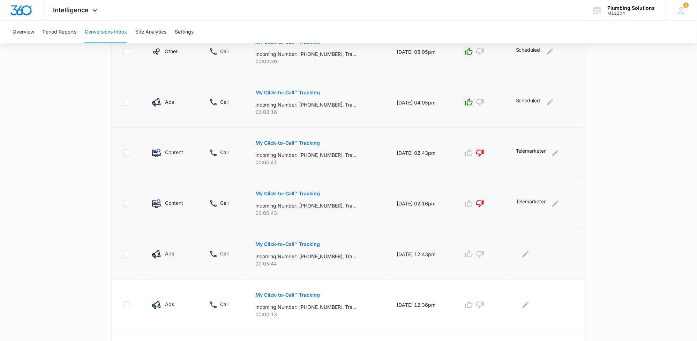
click at [300, 242] on p "My Click-to-Call™ Tracking" at bounding box center [287, 244] width 65 height 5
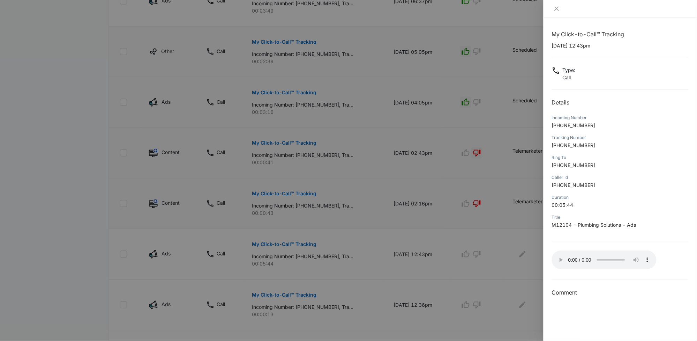
click at [499, 238] on div at bounding box center [348, 170] width 697 height 341
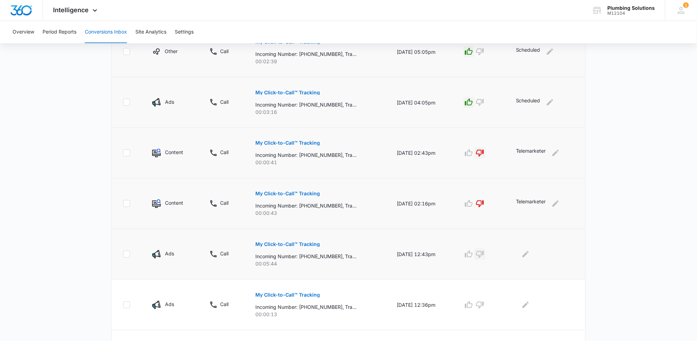
click at [484, 254] on icon "button" at bounding box center [480, 254] width 8 height 8
click at [529, 254] on icon "Edit Comments" at bounding box center [526, 254] width 8 height 8
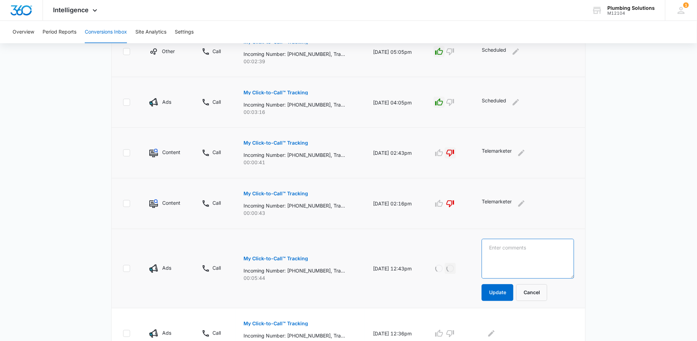
click at [517, 248] on textarea at bounding box center [528, 259] width 92 height 40
type textarea "Scheduled appointment: No show"
click at [507, 293] on button "Update" at bounding box center [498, 292] width 32 height 17
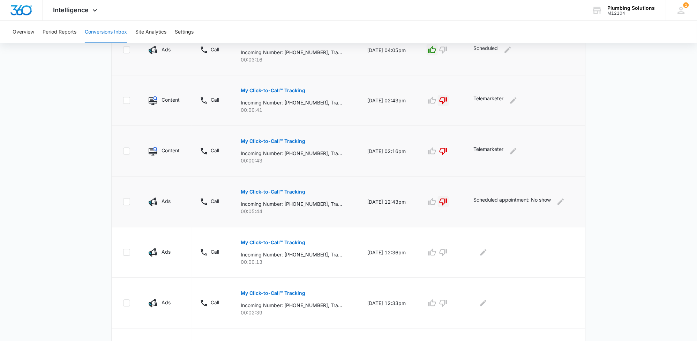
scroll to position [314, 0]
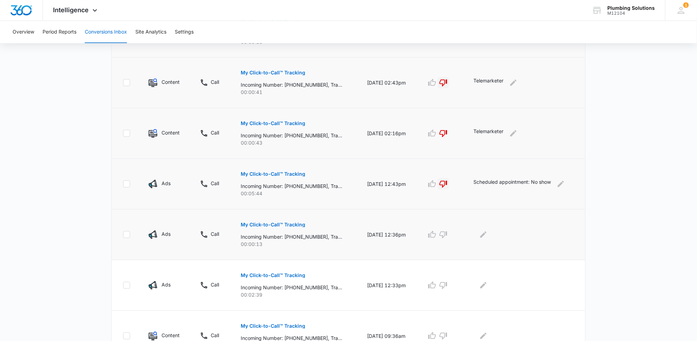
click at [280, 224] on p "My Click-to-Call™ Tracking" at bounding box center [273, 224] width 65 height 5
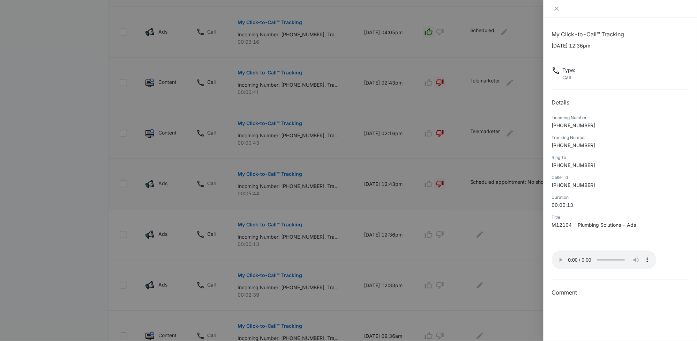
click at [500, 245] on div at bounding box center [348, 170] width 697 height 341
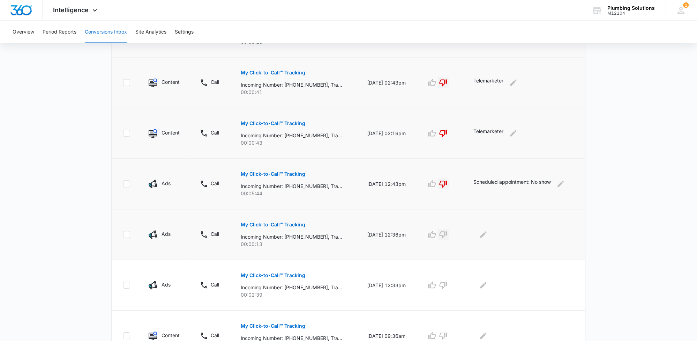
click at [446, 235] on icon "button" at bounding box center [444, 234] width 8 height 7
click at [485, 233] on icon "Edit Comments" at bounding box center [483, 234] width 8 height 8
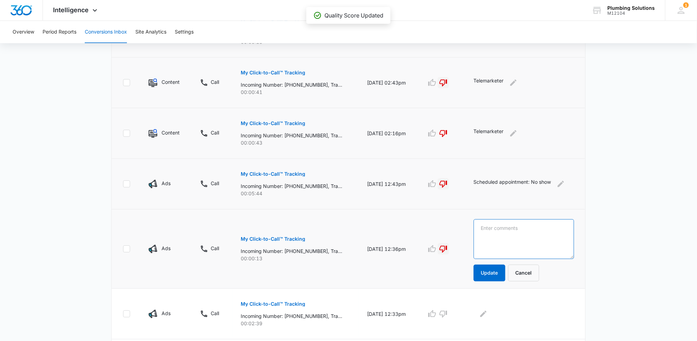
click at [493, 230] on textarea at bounding box center [524, 239] width 100 height 40
type textarea "Telemarketer"
click at [490, 275] on button "Update" at bounding box center [490, 273] width 32 height 17
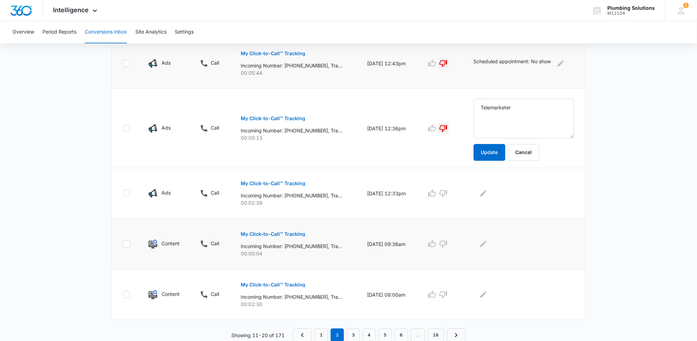
scroll to position [406, 0]
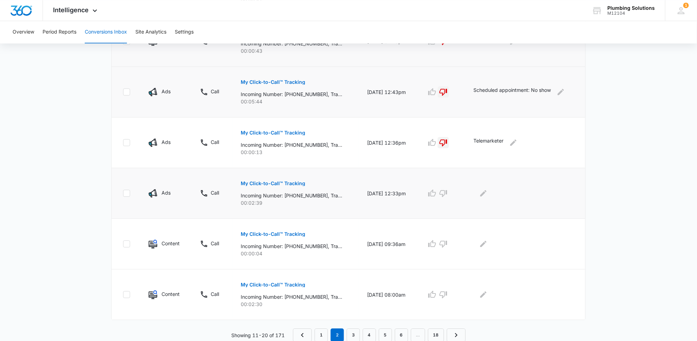
click at [265, 183] on p "My Click-to-Call™ Tracking" at bounding box center [273, 183] width 65 height 5
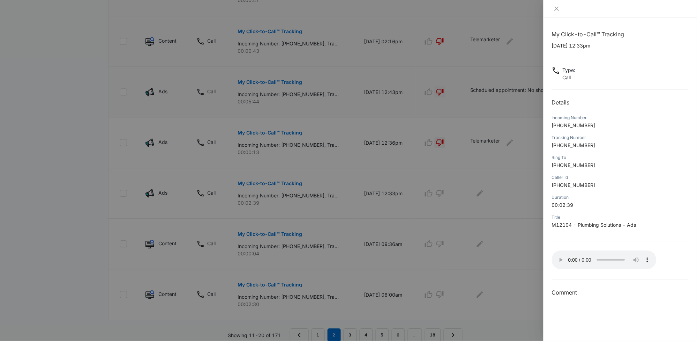
click at [510, 253] on div at bounding box center [348, 170] width 697 height 341
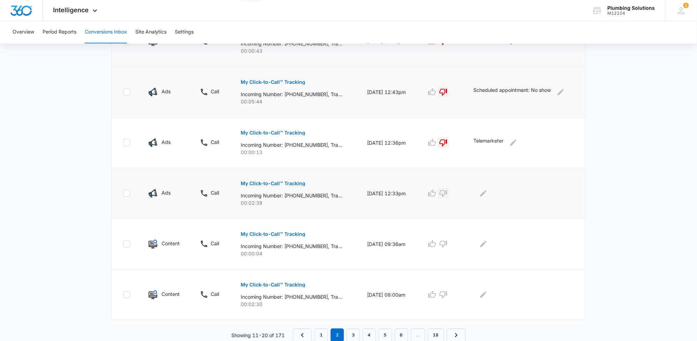
click at [445, 194] on icon "button" at bounding box center [444, 193] width 8 height 7
click at [486, 193] on icon "Edit Comments" at bounding box center [484, 193] width 6 height 6
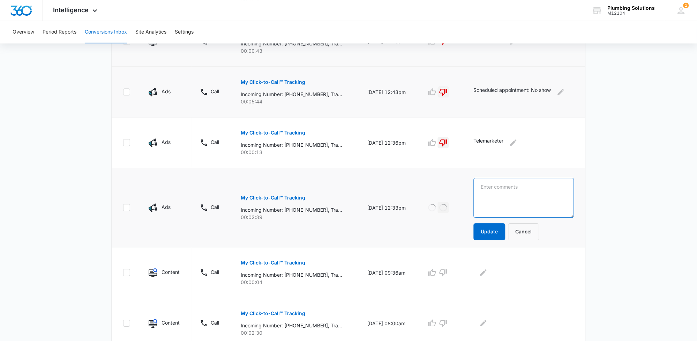
click at [499, 187] on textarea at bounding box center [524, 198] width 100 height 40
type textarea "Scheduled appointment: No show"
click at [498, 232] on button "Update" at bounding box center [490, 231] width 32 height 17
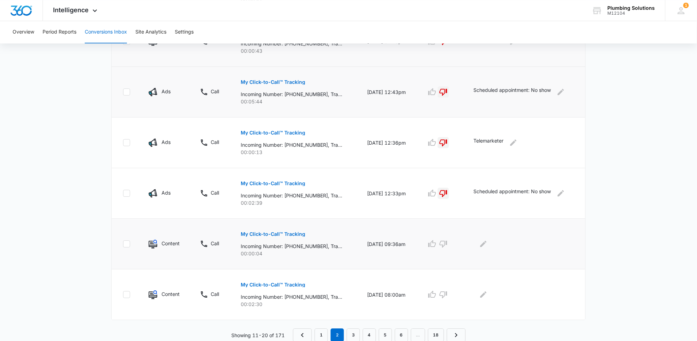
click at [290, 232] on p "My Click-to-Call™ Tracking" at bounding box center [273, 233] width 65 height 5
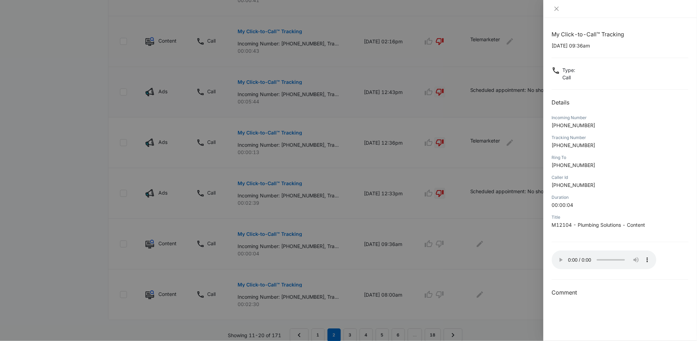
click at [532, 259] on div at bounding box center [348, 170] width 697 height 341
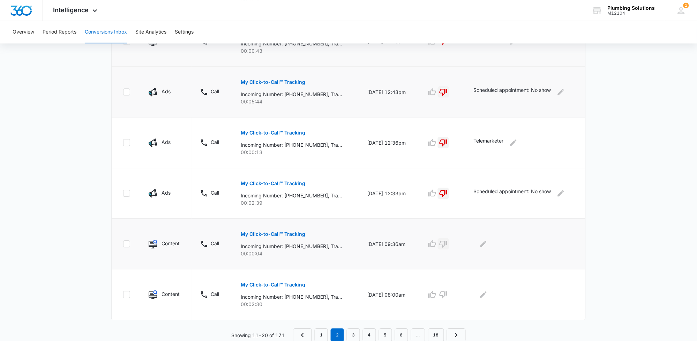
click at [447, 246] on icon "button" at bounding box center [444, 243] width 8 height 7
click at [488, 245] on icon "Edit Comments" at bounding box center [483, 243] width 8 height 8
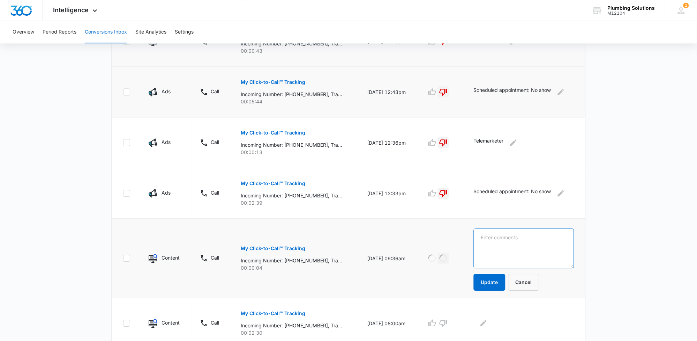
click at [527, 237] on textarea at bounding box center [524, 248] width 100 height 40
type textarea "Telemarketer"
drag, startPoint x: 493, startPoint y: 279, endPoint x: 493, endPoint y: 274, distance: 4.9
click at [493, 279] on button "Update" at bounding box center [490, 282] width 32 height 17
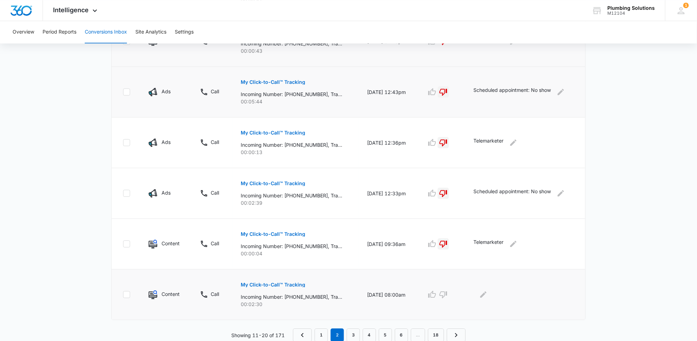
click at [285, 283] on p "My Click-to-Call™ Tracking" at bounding box center [273, 284] width 65 height 5
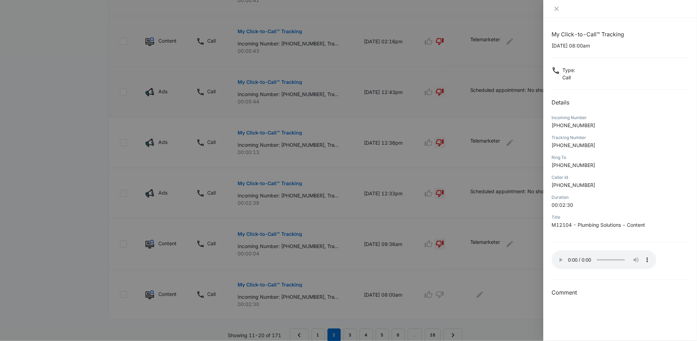
click at [505, 290] on div at bounding box center [348, 170] width 697 height 341
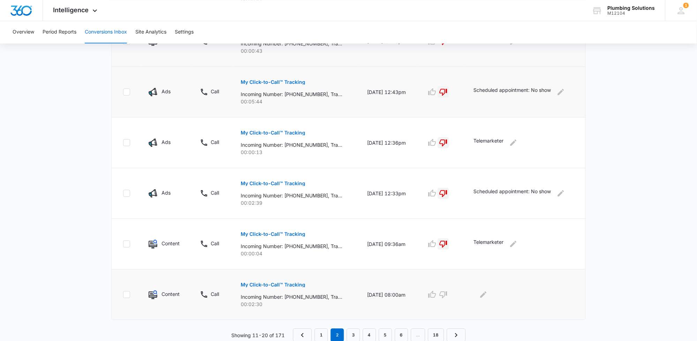
click at [287, 282] on p "My Click-to-Call™ Tracking" at bounding box center [273, 284] width 65 height 5
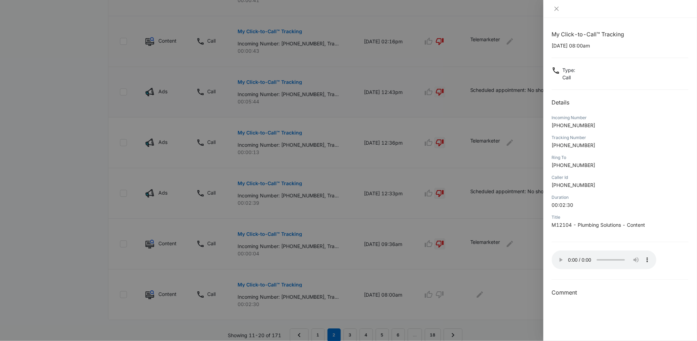
click at [525, 285] on div at bounding box center [348, 170] width 697 height 341
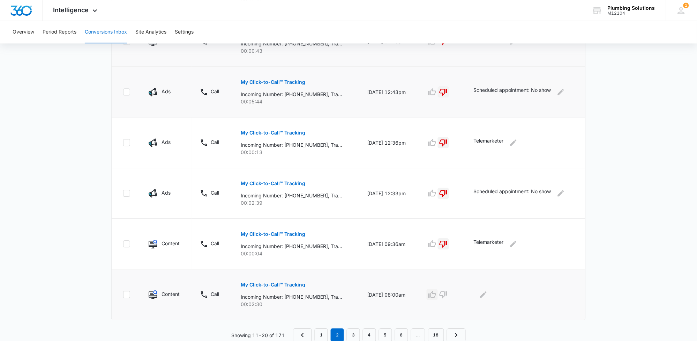
click at [437, 293] on icon "button" at bounding box center [432, 294] width 8 height 8
click at [486, 294] on icon "Edit Comments" at bounding box center [484, 294] width 6 height 6
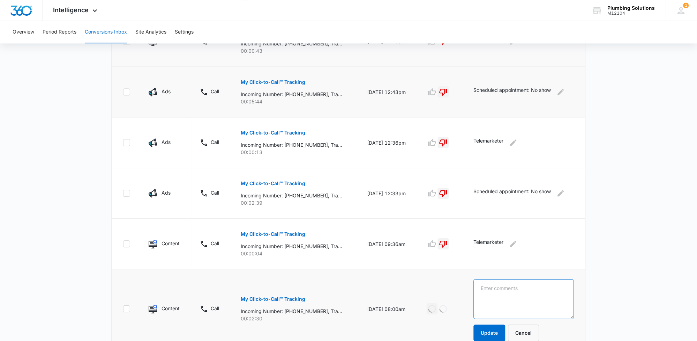
click at [496, 288] on textarea at bounding box center [524, 299] width 100 height 40
type textarea "Scheduled"
click at [492, 327] on button "Update" at bounding box center [490, 332] width 32 height 17
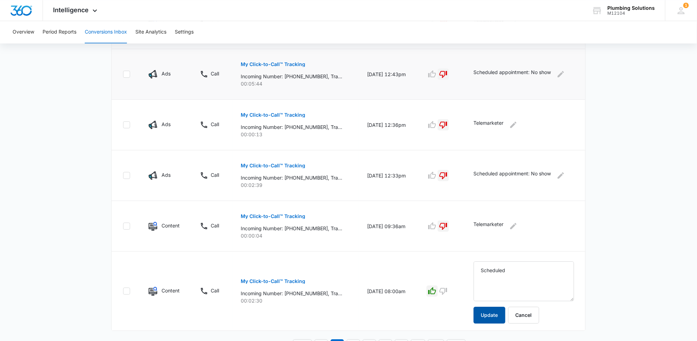
scroll to position [435, 0]
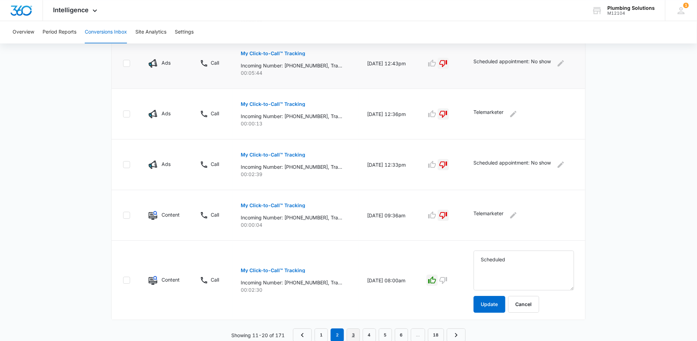
click at [352, 332] on link "3" at bounding box center [353, 334] width 13 height 13
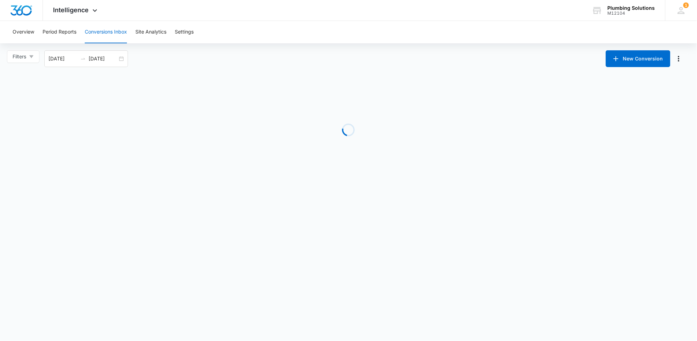
scroll to position [0, 0]
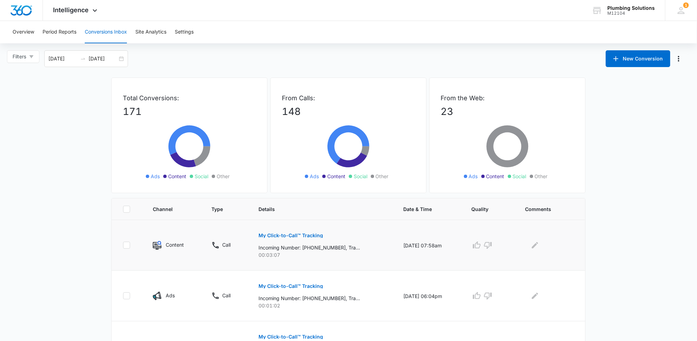
click at [290, 234] on p "My Click-to-Call™ Tracking" at bounding box center [291, 235] width 65 height 5
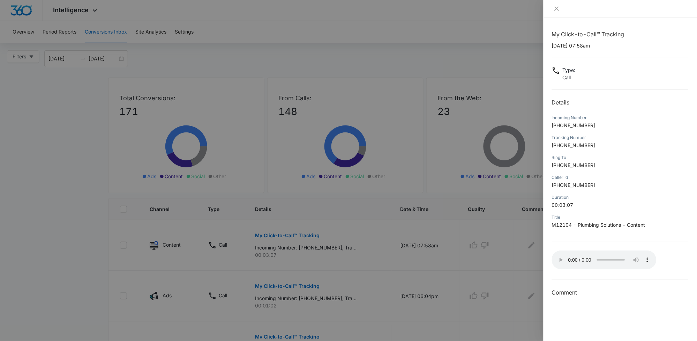
click at [501, 264] on div at bounding box center [348, 170] width 697 height 341
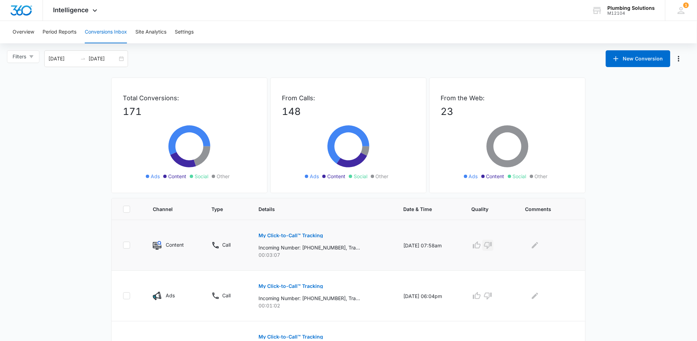
click at [492, 246] on icon "button" at bounding box center [488, 245] width 8 height 8
click at [535, 244] on icon "Edit Comments" at bounding box center [535, 245] width 8 height 8
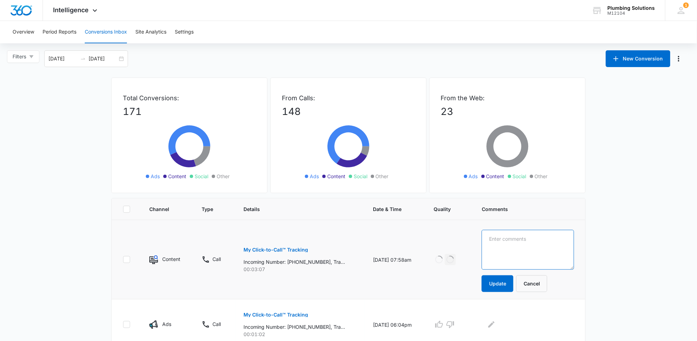
click at [524, 252] on textarea at bounding box center [528, 250] width 92 height 40
type textarea "Commercial Bid"
click at [511, 281] on button "Update" at bounding box center [498, 283] width 32 height 17
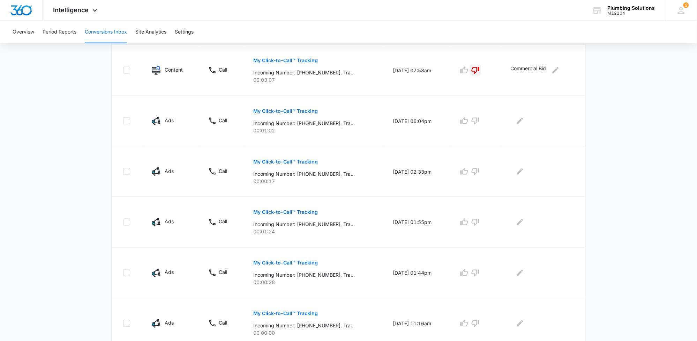
scroll to position [192, 0]
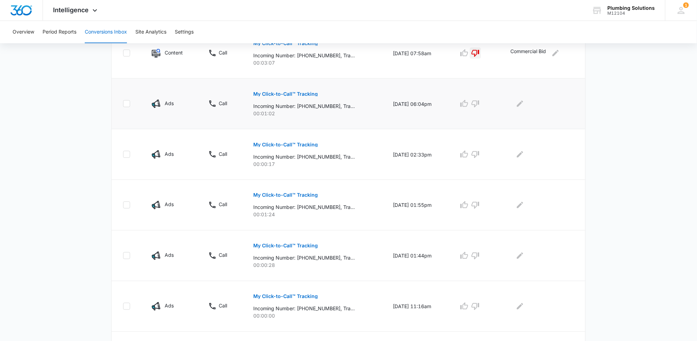
click at [285, 93] on p "My Click-to-Call™ Tracking" at bounding box center [286, 93] width 65 height 5
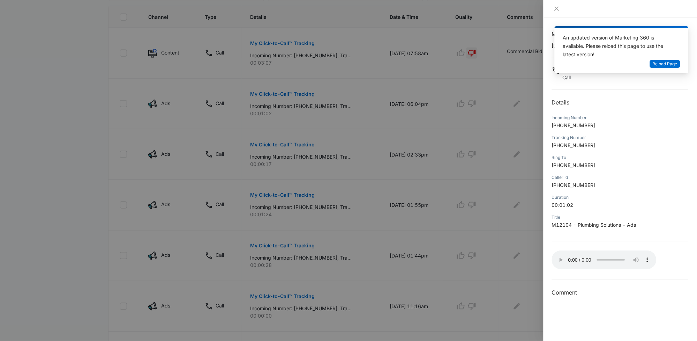
drag, startPoint x: 414, startPoint y: 152, endPoint x: 448, endPoint y: 128, distance: 41.8
click at [414, 151] on div at bounding box center [348, 170] width 697 height 341
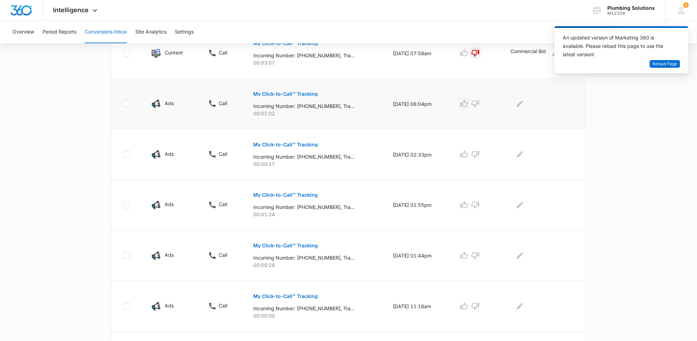
click at [466, 103] on icon "button" at bounding box center [464, 103] width 8 height 8
click at [524, 101] on icon "Edit Comments" at bounding box center [520, 103] width 8 height 8
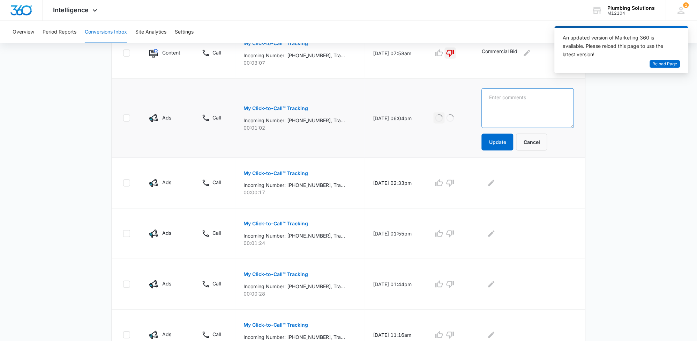
click at [525, 100] on textarea at bounding box center [528, 108] width 92 height 40
type textarea "Scheduled"
click at [505, 140] on button "Update" at bounding box center [498, 142] width 32 height 17
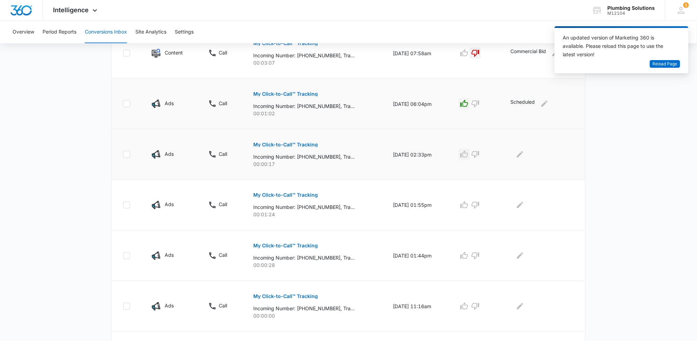
click at [469, 153] on icon "button" at bounding box center [464, 154] width 8 height 8
click at [468, 152] on icon "button" at bounding box center [465, 153] width 8 height 7
click at [284, 142] on p "My Click-to-Call™ Tracking" at bounding box center [286, 144] width 65 height 5
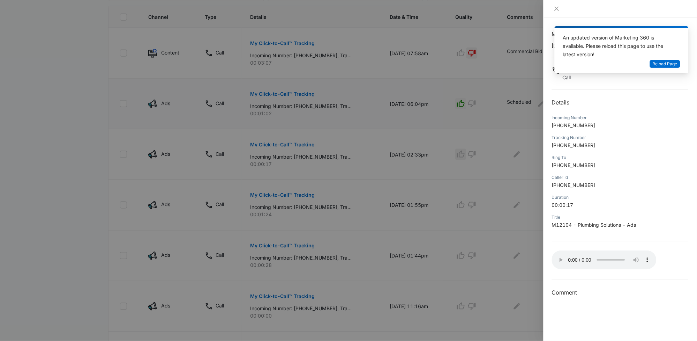
click at [323, 126] on div at bounding box center [348, 170] width 697 height 341
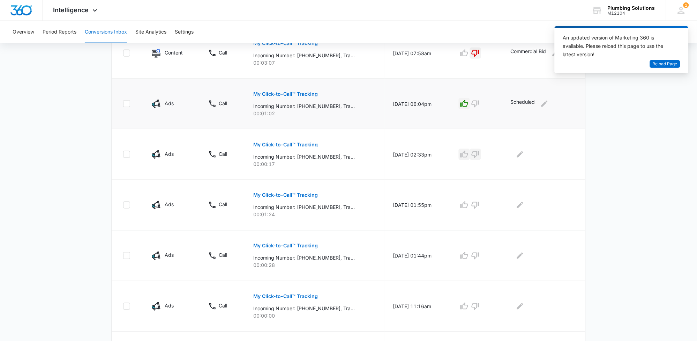
click at [480, 152] on icon "button" at bounding box center [475, 154] width 8 height 8
click at [526, 152] on button "Edit Comments" at bounding box center [520, 154] width 11 height 11
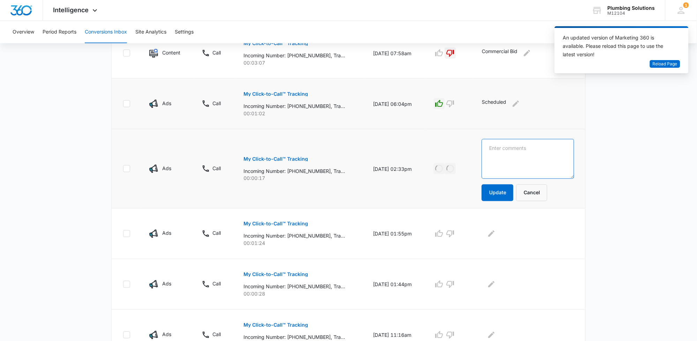
click at [518, 148] on textarea at bounding box center [528, 159] width 92 height 40
type textarea "Telemarketer"
click at [507, 188] on button "Update" at bounding box center [498, 192] width 32 height 17
drag, startPoint x: 512, startPoint y: 187, endPoint x: 523, endPoint y: 191, distance: 11.5
click at [512, 187] on button "Update" at bounding box center [498, 192] width 32 height 17
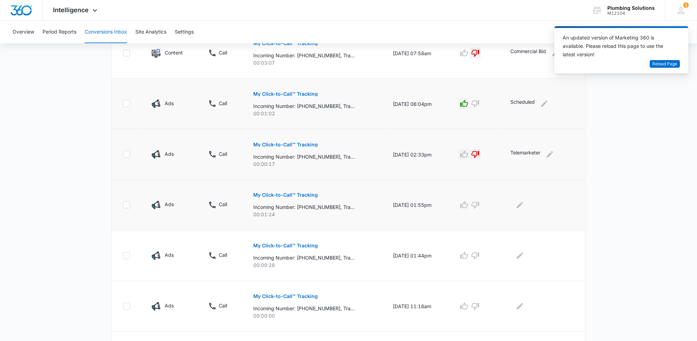
click at [281, 194] on p "My Click-to-Call™ Tracking" at bounding box center [286, 195] width 65 height 5
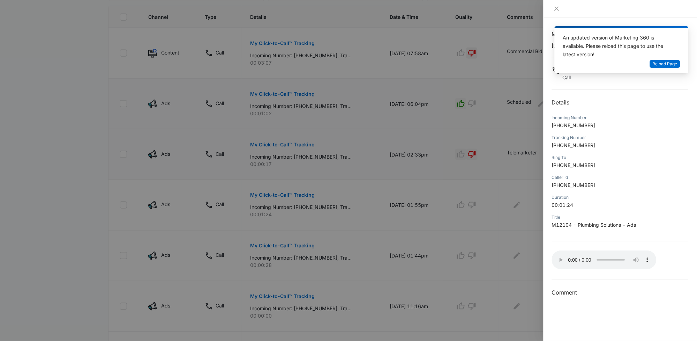
click at [409, 238] on div at bounding box center [348, 170] width 697 height 341
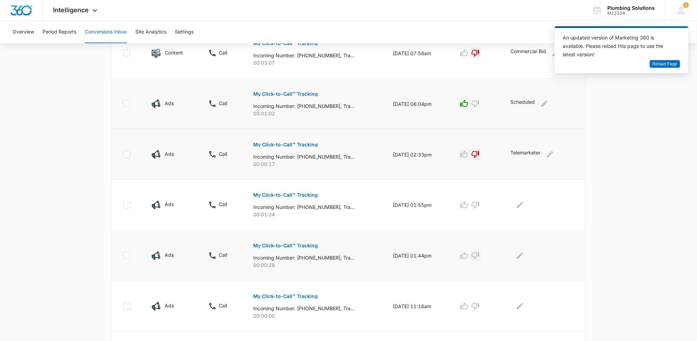
click at [478, 255] on icon "button" at bounding box center [475, 255] width 8 height 8
click at [521, 256] on icon "Edit Comments" at bounding box center [520, 255] width 6 height 6
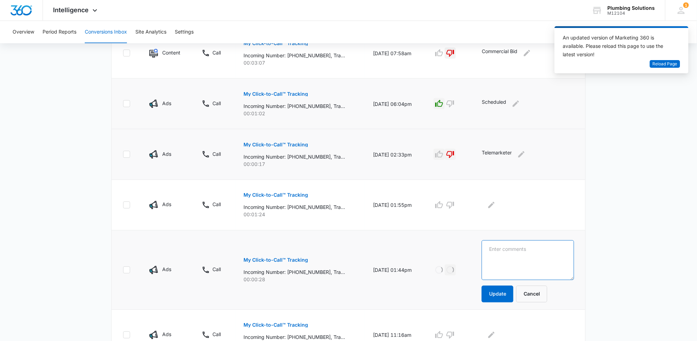
click at [528, 246] on textarea at bounding box center [528, 260] width 92 height 40
click at [512, 251] on textarea "Looki g for water de" at bounding box center [528, 260] width 92 height 40
click at [513, 249] on textarea "Looki g for water de" at bounding box center [528, 260] width 92 height 40
click at [558, 247] on textarea "Looking for water de" at bounding box center [528, 260] width 92 height 40
type textarea "Looking for water department"
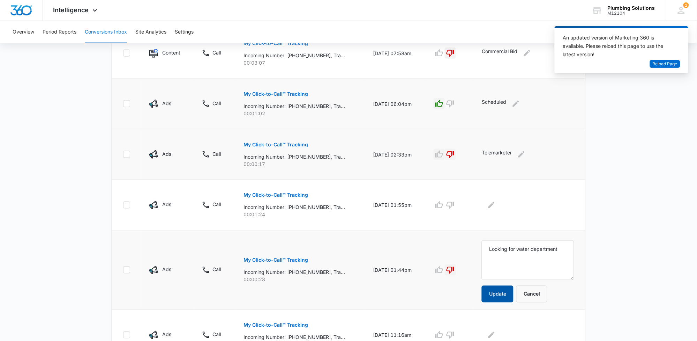
click at [507, 287] on button "Update" at bounding box center [498, 293] width 32 height 17
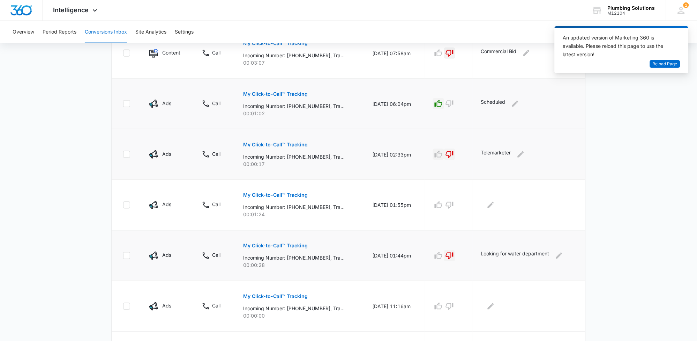
click at [697, 336] on main "Filters [DATE] [DATE] New Conversion Total Conversions: 171 Ads Content Social …" at bounding box center [348, 206] width 697 height 697
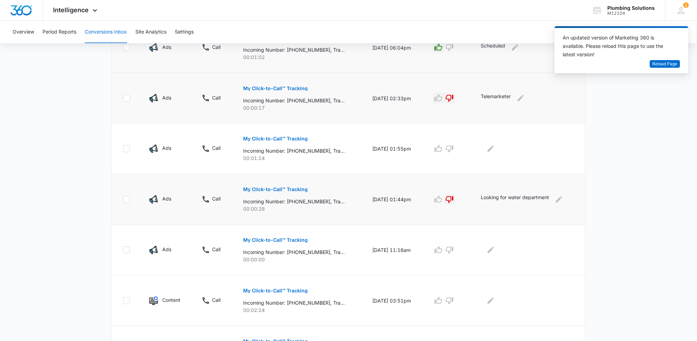
scroll to position [244, 0]
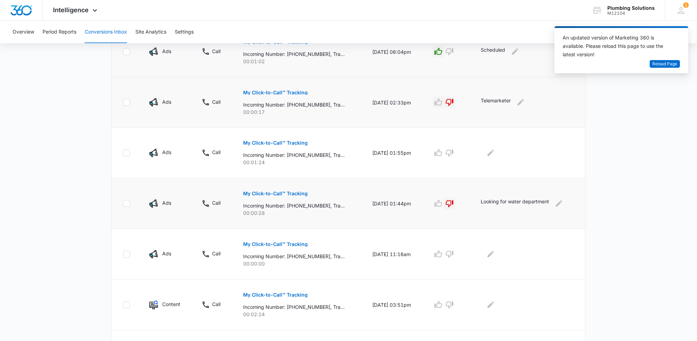
click at [454, 204] on icon "button" at bounding box center [450, 203] width 8 height 7
click at [514, 201] on p "Looking for water department" at bounding box center [515, 203] width 68 height 11
click at [557, 203] on button "Edit Comments" at bounding box center [559, 203] width 11 height 11
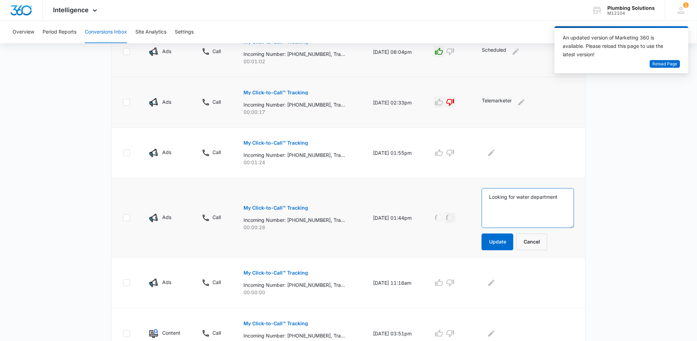
click at [537, 207] on textarea "Looking for water department" at bounding box center [528, 208] width 92 height 40
type textarea "L"
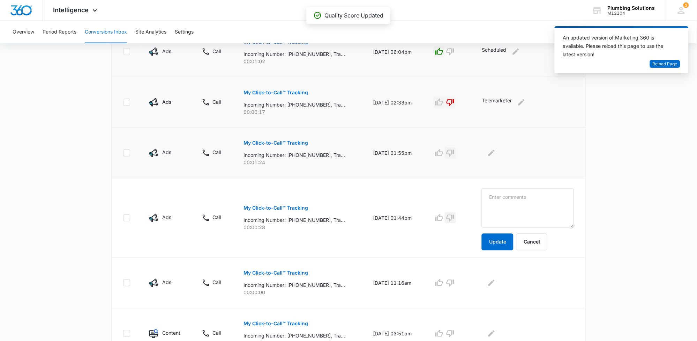
click at [455, 153] on icon "button" at bounding box center [450, 153] width 8 height 8
click at [495, 151] on icon "Edit Comments" at bounding box center [492, 153] width 6 height 6
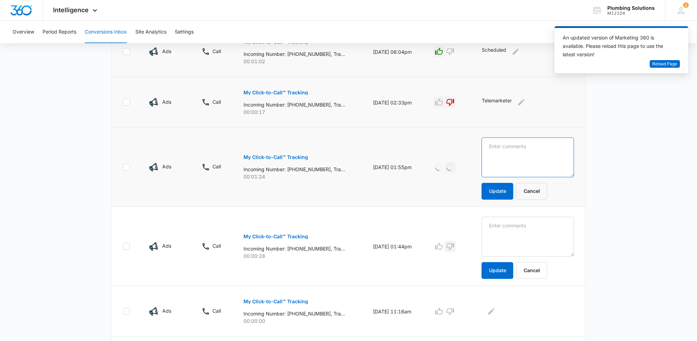
click at [508, 146] on textarea at bounding box center [528, 157] width 92 height 40
type textarea "Looking for water department"
click at [295, 237] on p "My Click-to-Call™ Tracking" at bounding box center [276, 236] width 65 height 5
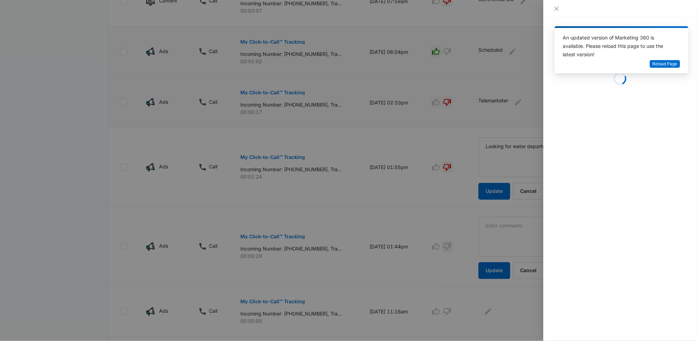
click at [426, 196] on div at bounding box center [348, 170] width 697 height 341
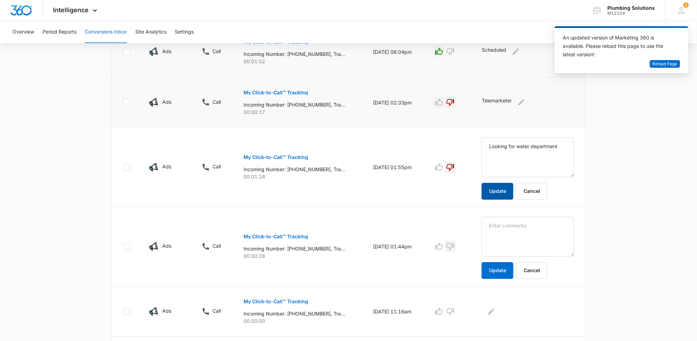
click at [514, 188] on button "Update" at bounding box center [498, 191] width 32 height 17
click at [296, 236] on p "My Click-to-Call™ Tracking" at bounding box center [276, 236] width 65 height 5
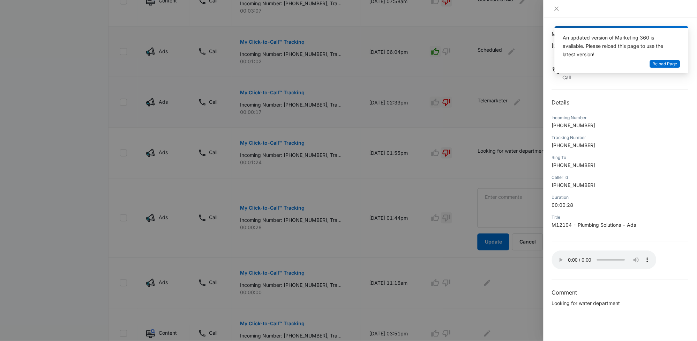
click at [502, 206] on div at bounding box center [348, 170] width 697 height 341
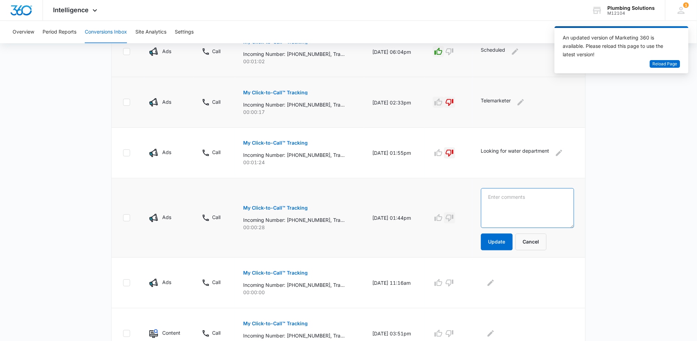
click at [514, 198] on textarea at bounding box center [527, 208] width 93 height 40
type textarea "telemarketer"
click at [502, 237] on button "Update" at bounding box center [497, 241] width 32 height 17
click at [454, 215] on icon "button" at bounding box center [450, 218] width 8 height 8
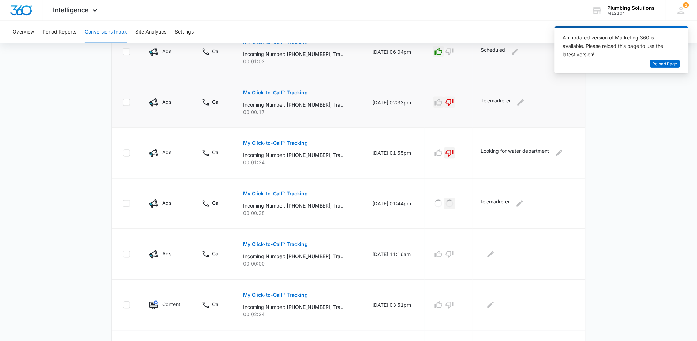
scroll to position [261, 0]
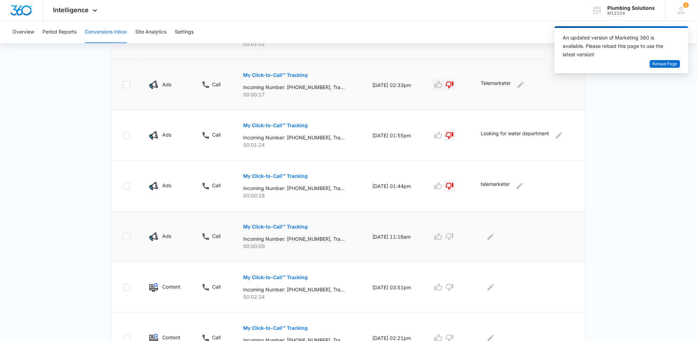
click at [296, 225] on p "My Click-to-Call™ Tracking" at bounding box center [276, 226] width 65 height 5
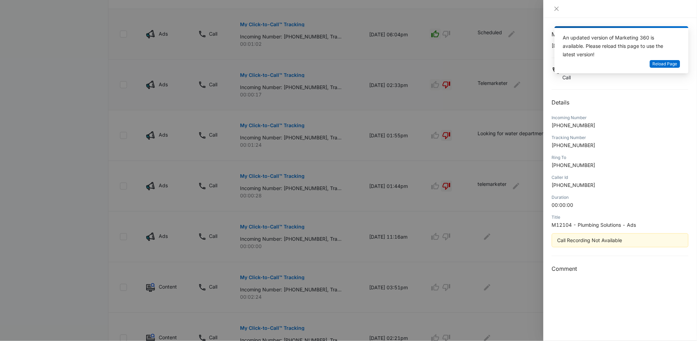
click at [524, 241] on div at bounding box center [348, 170] width 697 height 341
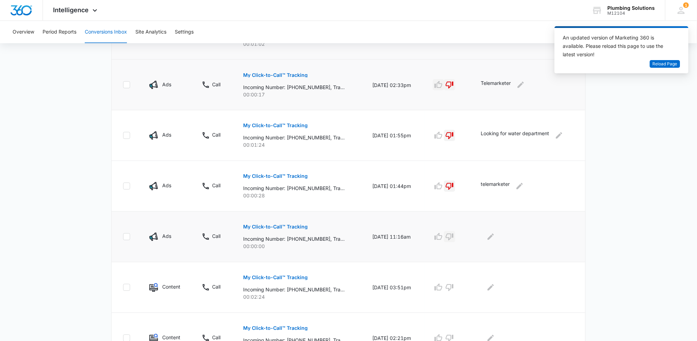
click at [454, 240] on icon "button" at bounding box center [450, 236] width 8 height 8
click at [493, 237] on icon "Edit Comments" at bounding box center [491, 236] width 6 height 6
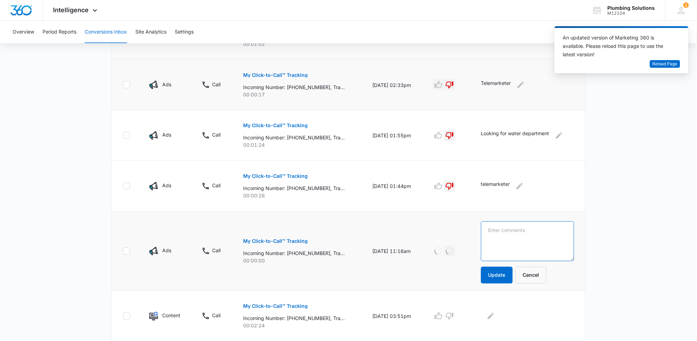
click at [495, 231] on textarea at bounding box center [527, 241] width 93 height 40
type textarea "Telemarketer"
drag, startPoint x: 512, startPoint y: 277, endPoint x: 503, endPoint y: 273, distance: 10.2
click at [512, 277] on button "Update" at bounding box center [497, 275] width 32 height 17
click at [492, 271] on button "Update" at bounding box center [497, 275] width 32 height 17
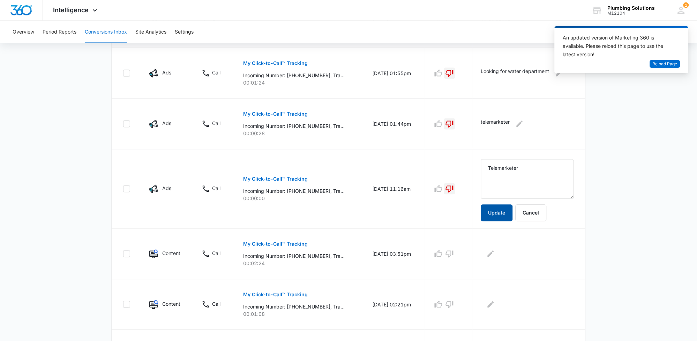
scroll to position [331, 0]
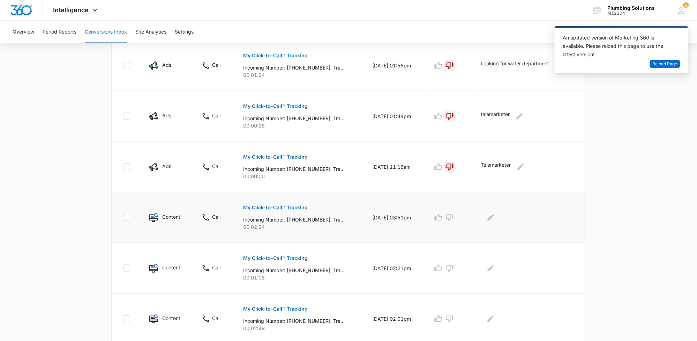
click at [264, 205] on p "My Click-to-Call™ Tracking" at bounding box center [276, 207] width 65 height 5
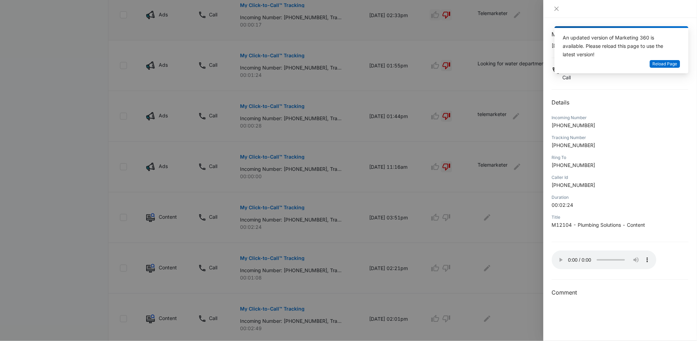
click at [423, 271] on div at bounding box center [348, 170] width 697 height 341
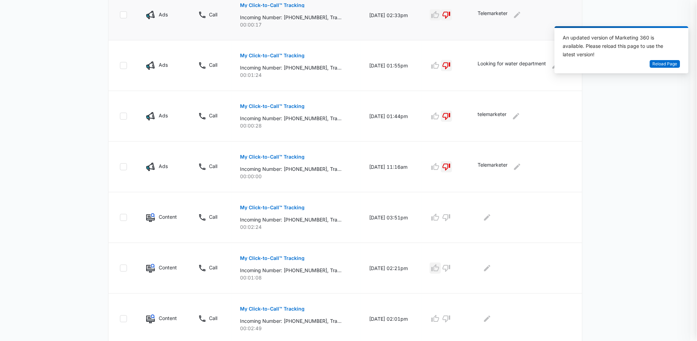
click at [439, 268] on icon "button" at bounding box center [435, 268] width 8 height 8
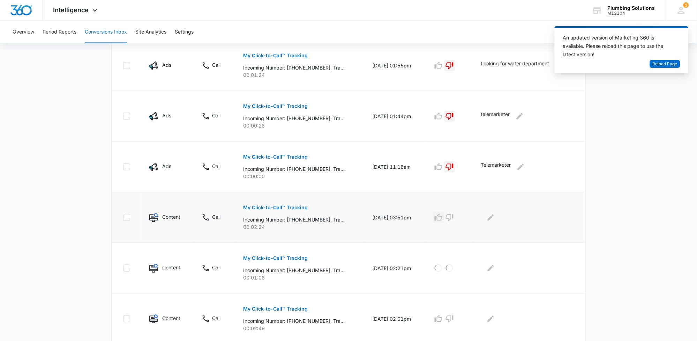
click at [443, 219] on icon "button" at bounding box center [438, 217] width 8 height 8
click at [494, 214] on icon "Edit Comments" at bounding box center [491, 217] width 6 height 6
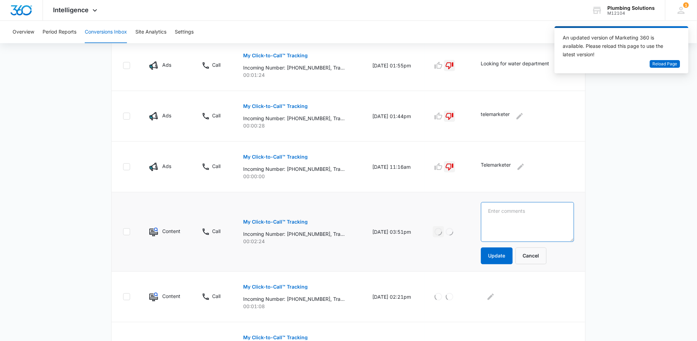
click at [507, 214] on textarea at bounding box center [527, 222] width 93 height 40
type textarea "Water Heater Flush"
click at [499, 246] on form "Water Heater Flush Update Cancel" at bounding box center [527, 233] width 93 height 62
click at [499, 253] on button "Update" at bounding box center [497, 255] width 32 height 17
click at [275, 286] on p "My Click-to-Call™ Tracking" at bounding box center [276, 286] width 65 height 5
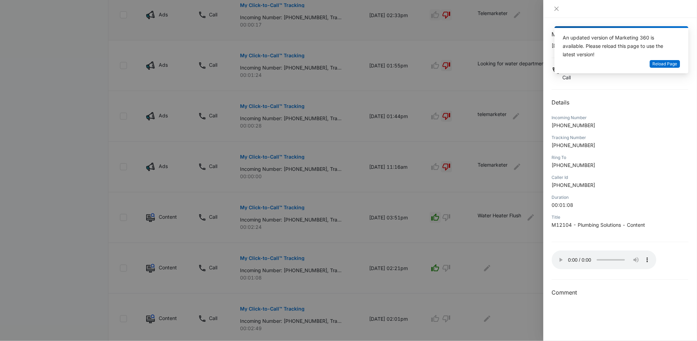
click at [515, 259] on div at bounding box center [348, 170] width 697 height 341
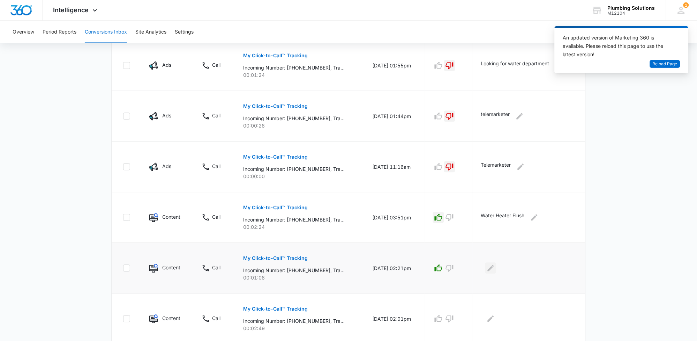
click at [491, 267] on button "Edit Comments" at bounding box center [490, 267] width 11 height 11
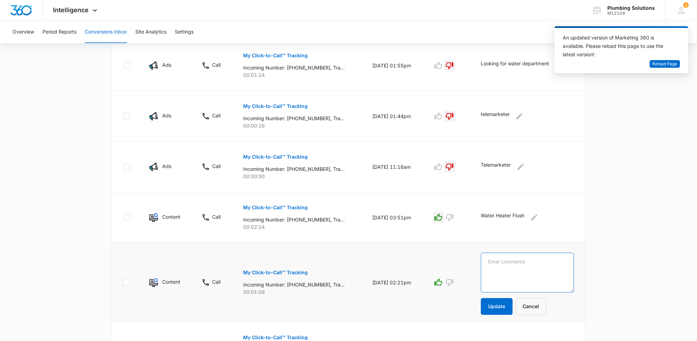
click at [498, 263] on textarea at bounding box center [527, 273] width 93 height 40
click at [509, 260] on textarea "Schedu;ed" at bounding box center [527, 273] width 93 height 40
click at [512, 261] on textarea "Schedu;ed" at bounding box center [527, 273] width 93 height 40
type textarea "Scheduled"
click at [504, 304] on button "Update" at bounding box center [497, 306] width 32 height 17
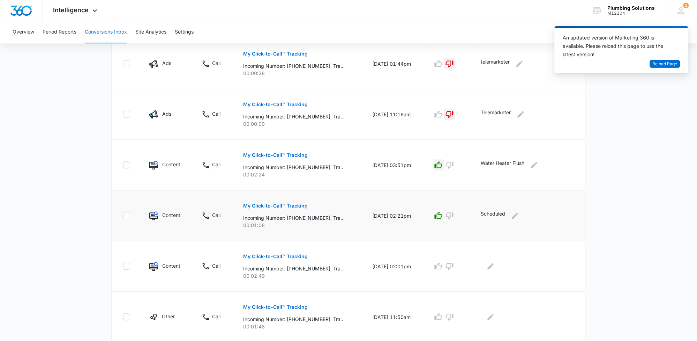
scroll to position [401, 0]
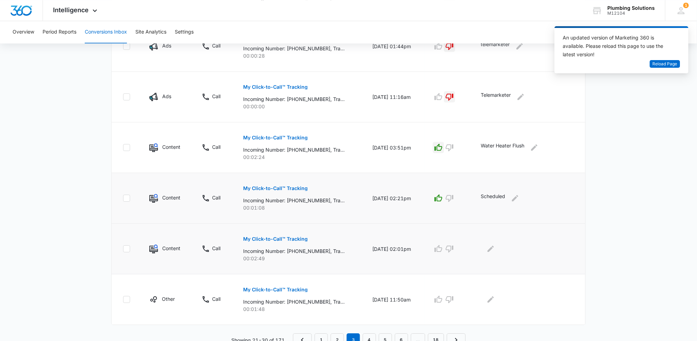
click at [278, 238] on p "My Click-to-Call™ Tracking" at bounding box center [276, 238] width 65 height 5
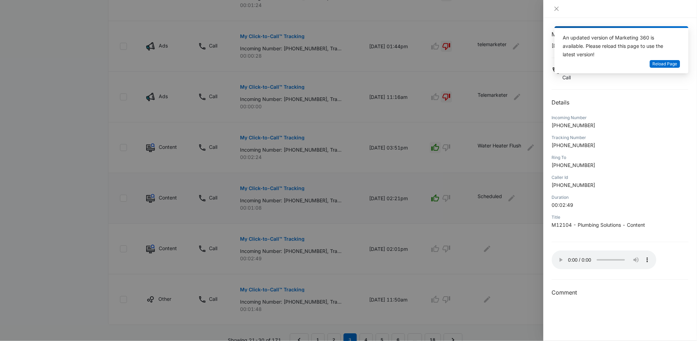
click at [390, 262] on div at bounding box center [348, 170] width 697 height 341
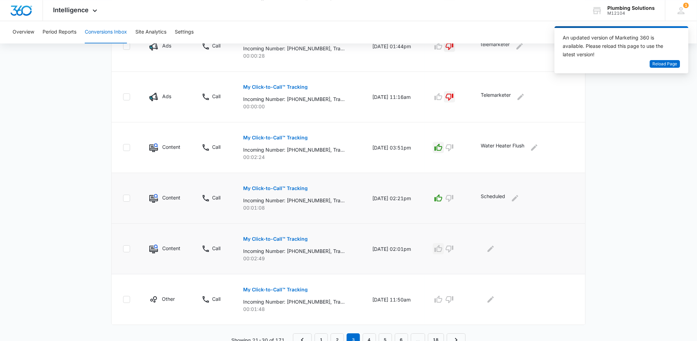
click at [443, 246] on icon "button" at bounding box center [438, 248] width 8 height 8
click at [489, 246] on button "Edit Comments" at bounding box center [490, 248] width 11 height 11
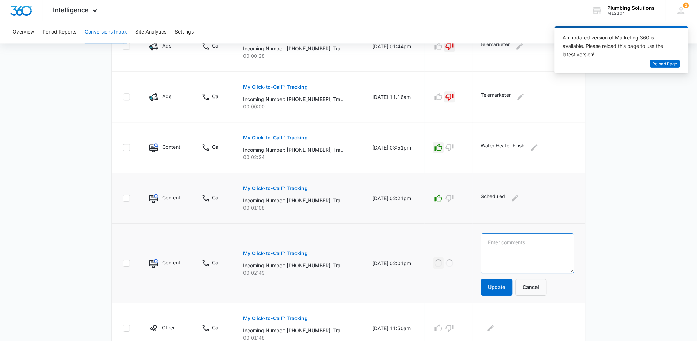
click at [503, 243] on textarea at bounding box center [527, 253] width 93 height 40
type textarea "Scheduled"
click at [495, 288] on button "Update" at bounding box center [497, 286] width 32 height 17
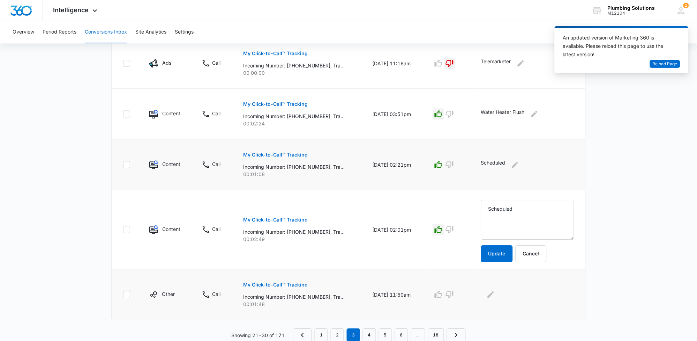
scroll to position [406, 0]
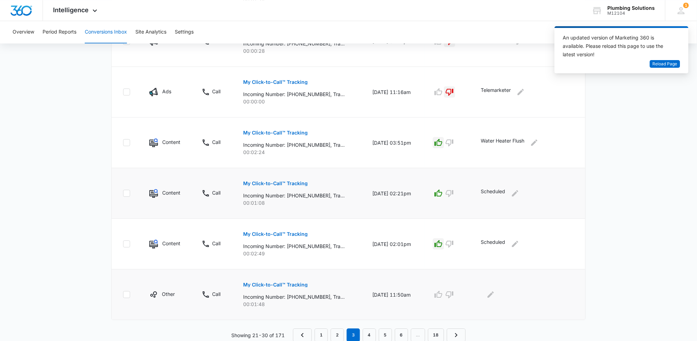
click at [282, 283] on p "My Click-to-Call™ Tracking" at bounding box center [276, 284] width 65 height 5
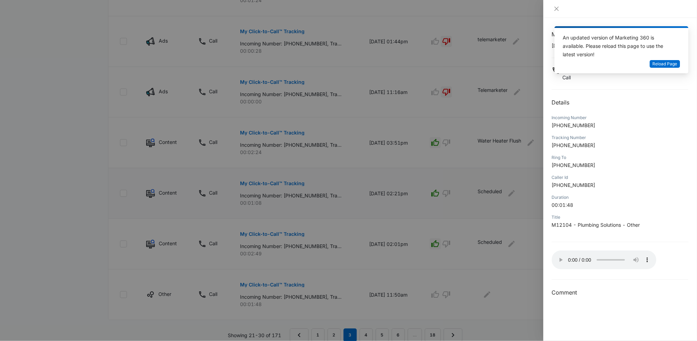
drag, startPoint x: 403, startPoint y: 274, endPoint x: 442, endPoint y: 299, distance: 46.5
click at [403, 275] on div at bounding box center [348, 170] width 697 height 341
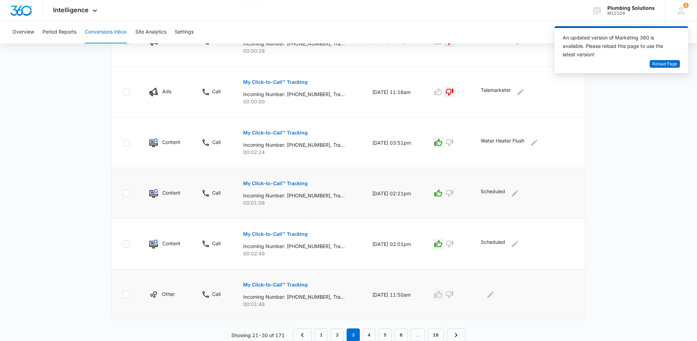
click at [443, 292] on icon "button" at bounding box center [438, 294] width 8 height 8
click at [454, 295] on icon "button" at bounding box center [450, 294] width 8 height 8
click at [495, 292] on icon "Edit Comments" at bounding box center [491, 294] width 8 height 8
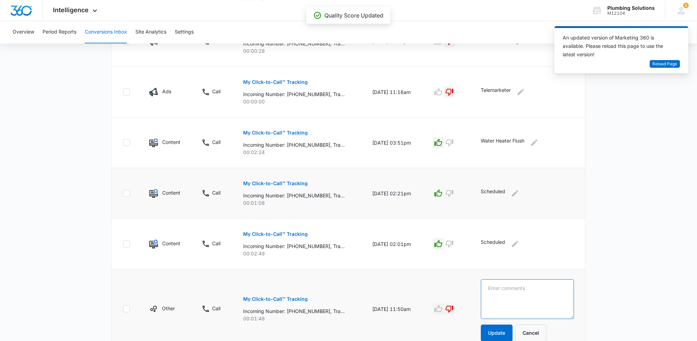
click at [512, 289] on textarea at bounding box center [527, 299] width 93 height 40
type textarea "Quote pricing"
click at [496, 335] on button "Update" at bounding box center [497, 332] width 32 height 17
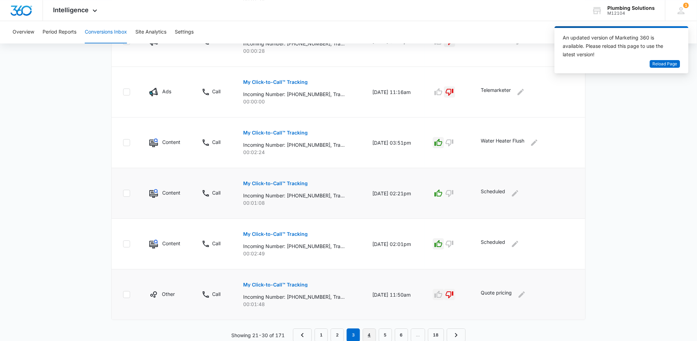
click at [372, 335] on link "4" at bounding box center [369, 334] width 13 height 13
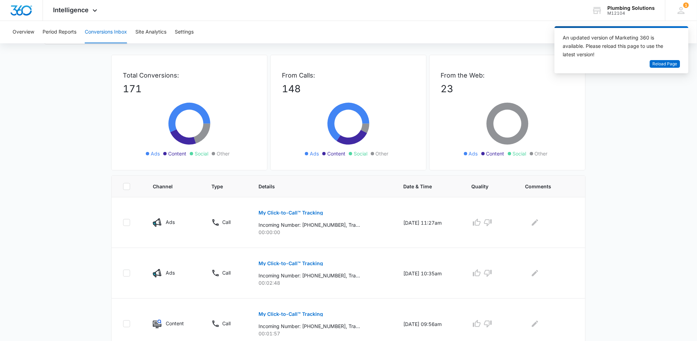
scroll to position [0, 0]
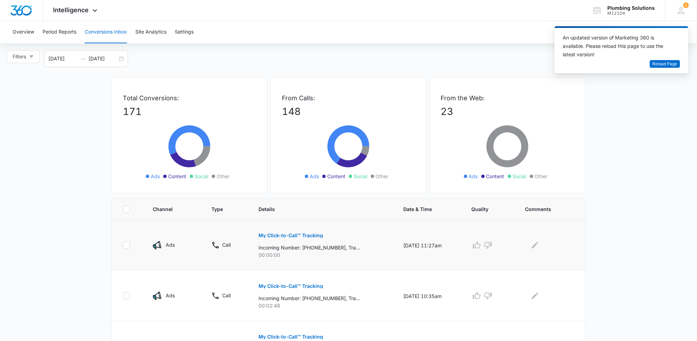
click at [289, 233] on p "My Click-to-Call™ Tracking" at bounding box center [291, 235] width 65 height 5
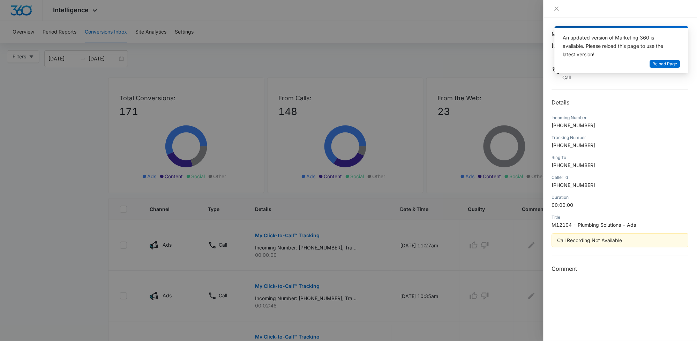
click at [400, 237] on div at bounding box center [348, 170] width 697 height 341
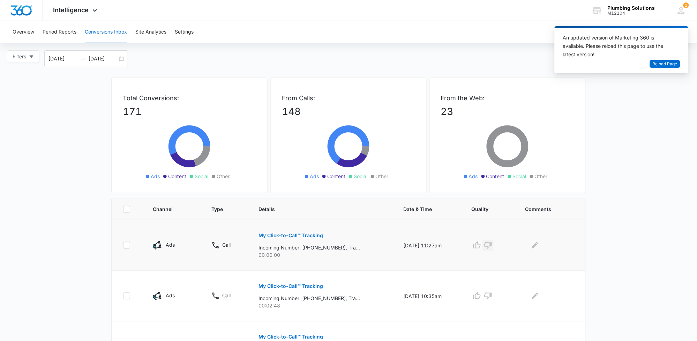
click at [492, 244] on icon "button" at bounding box center [488, 245] width 8 height 8
click at [535, 245] on icon "Edit Comments" at bounding box center [535, 245] width 8 height 8
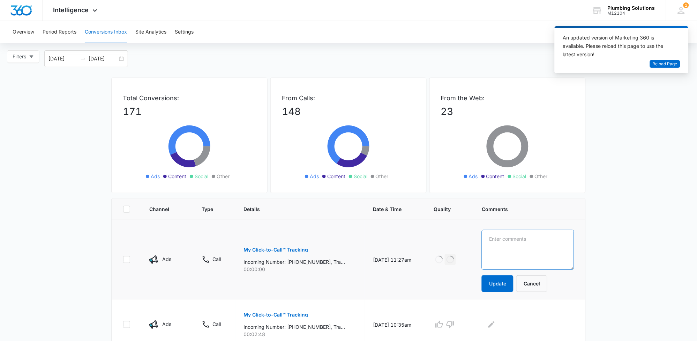
click at [505, 242] on textarea at bounding box center [528, 250] width 92 height 40
type textarea "Telemarketer"
click at [504, 283] on button "Update" at bounding box center [498, 283] width 32 height 17
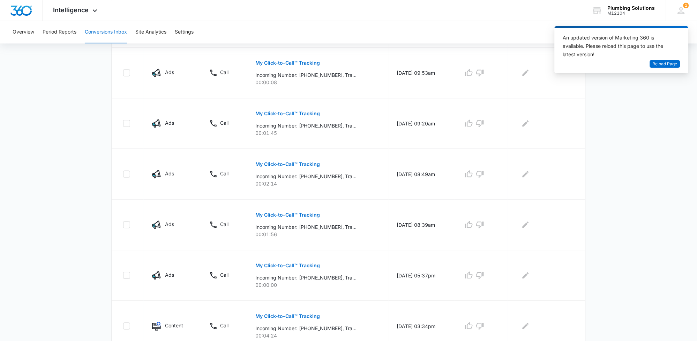
scroll to position [406, 0]
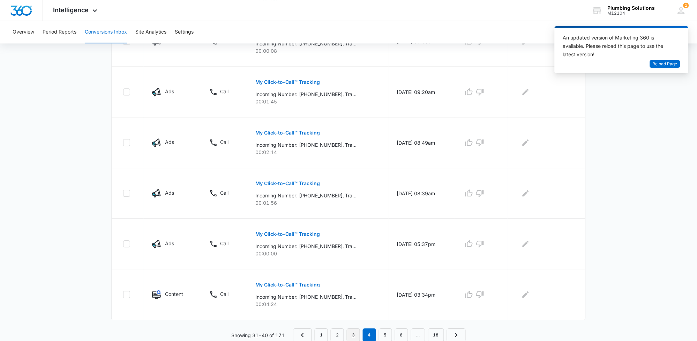
click at [349, 333] on link "3" at bounding box center [353, 334] width 13 height 13
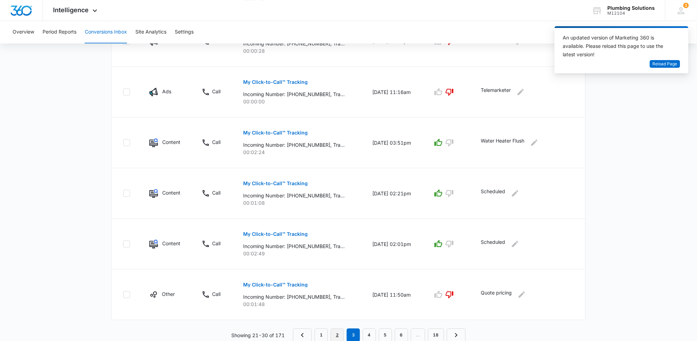
click at [336, 334] on link "2" at bounding box center [337, 334] width 13 height 13
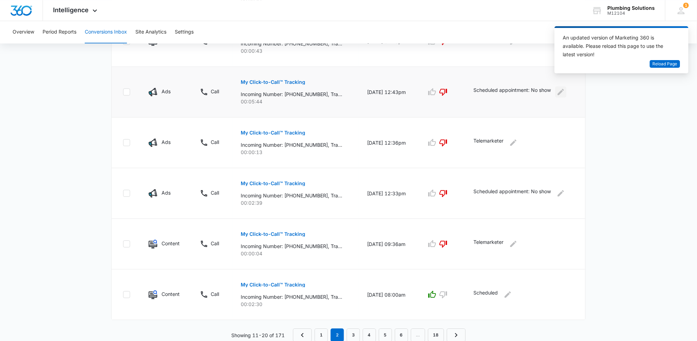
click at [563, 93] on icon "Edit Comments" at bounding box center [561, 92] width 6 height 6
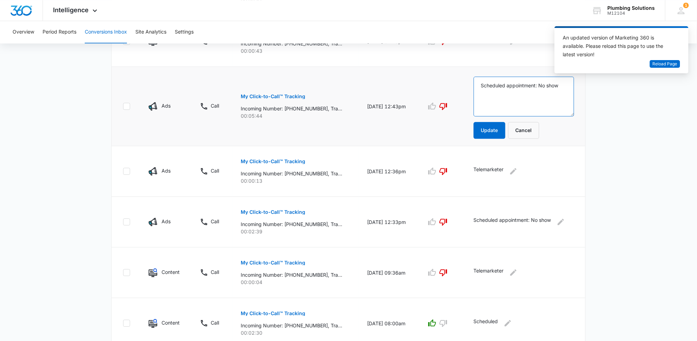
drag, startPoint x: 565, startPoint y: 85, endPoint x: 454, endPoint y: 92, distance: 111.2
click at [454, 92] on tr "Ads Call My Click-to-Call™ Tracking Incoming Number: [PHONE_NUMBER], Tracking N…" at bounding box center [349, 106] width 474 height 79
type textarea "double"
click at [491, 128] on button "Update" at bounding box center [490, 130] width 32 height 17
